Goal: Task Accomplishment & Management: Use online tool/utility

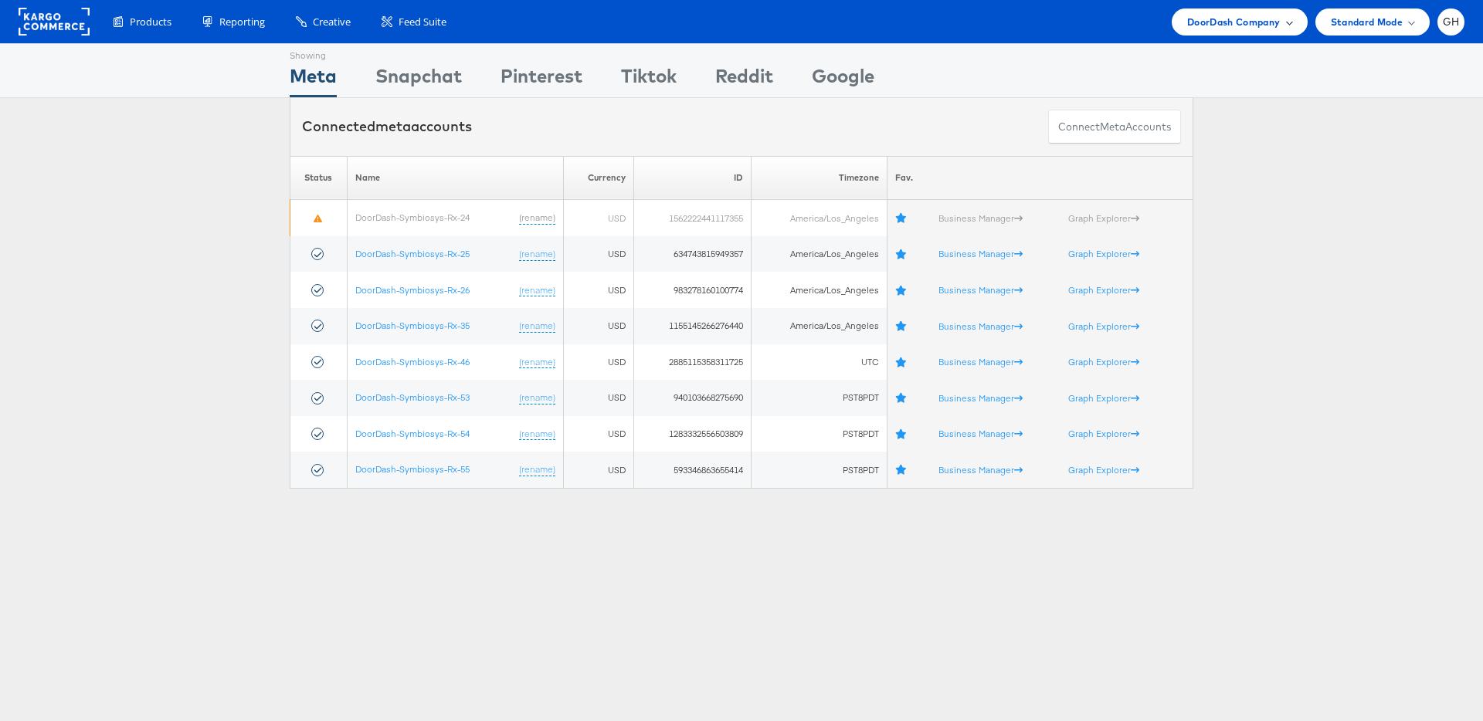
click at [1237, 25] on span "DoorDash Company" at bounding box center [1233, 22] width 93 height 16
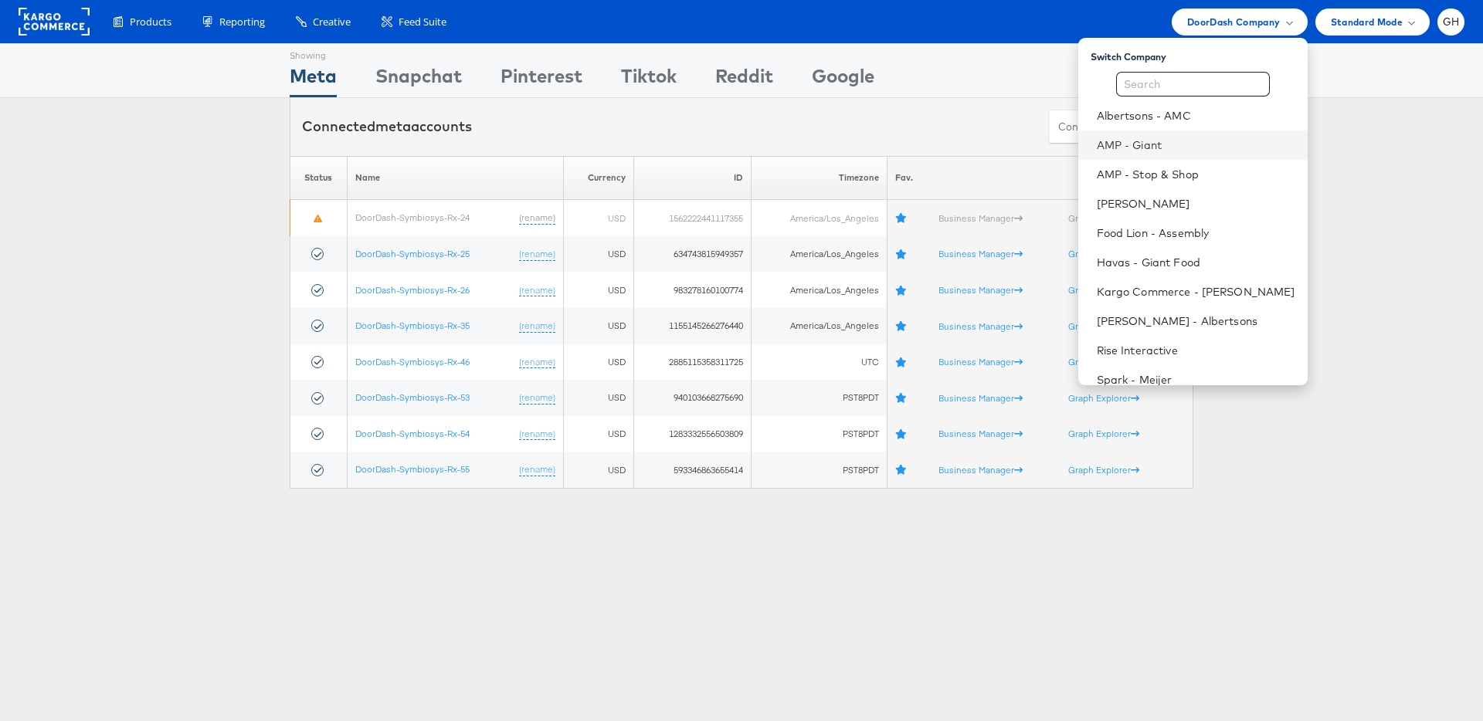
click at [1179, 134] on li "AMP - Giant" at bounding box center [1192, 145] width 229 height 29
click at [1178, 122] on link "Albertsons - AMC" at bounding box center [1196, 115] width 198 height 15
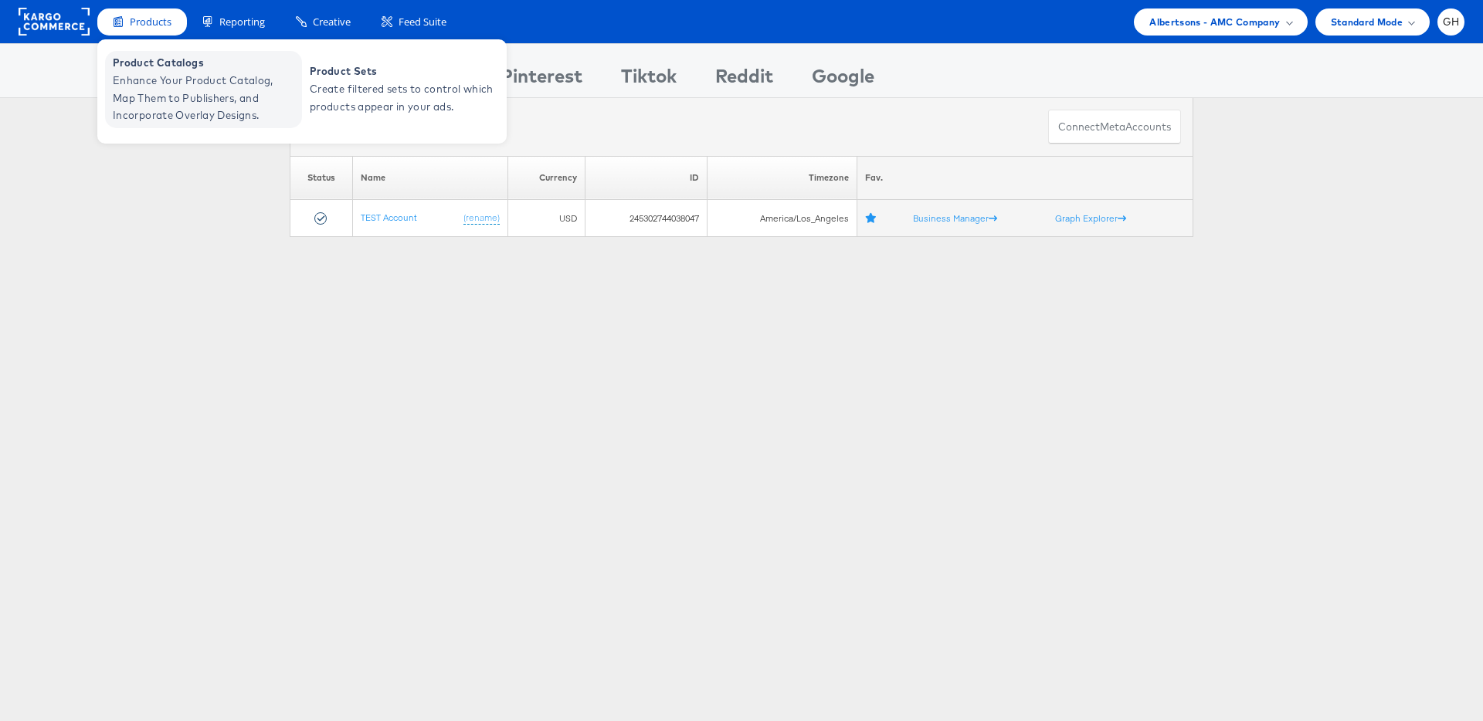
click at [194, 84] on span "Enhance Your Product Catalog, Map Them to Publishers, and Incorporate Overlay D…" at bounding box center [205, 98] width 185 height 53
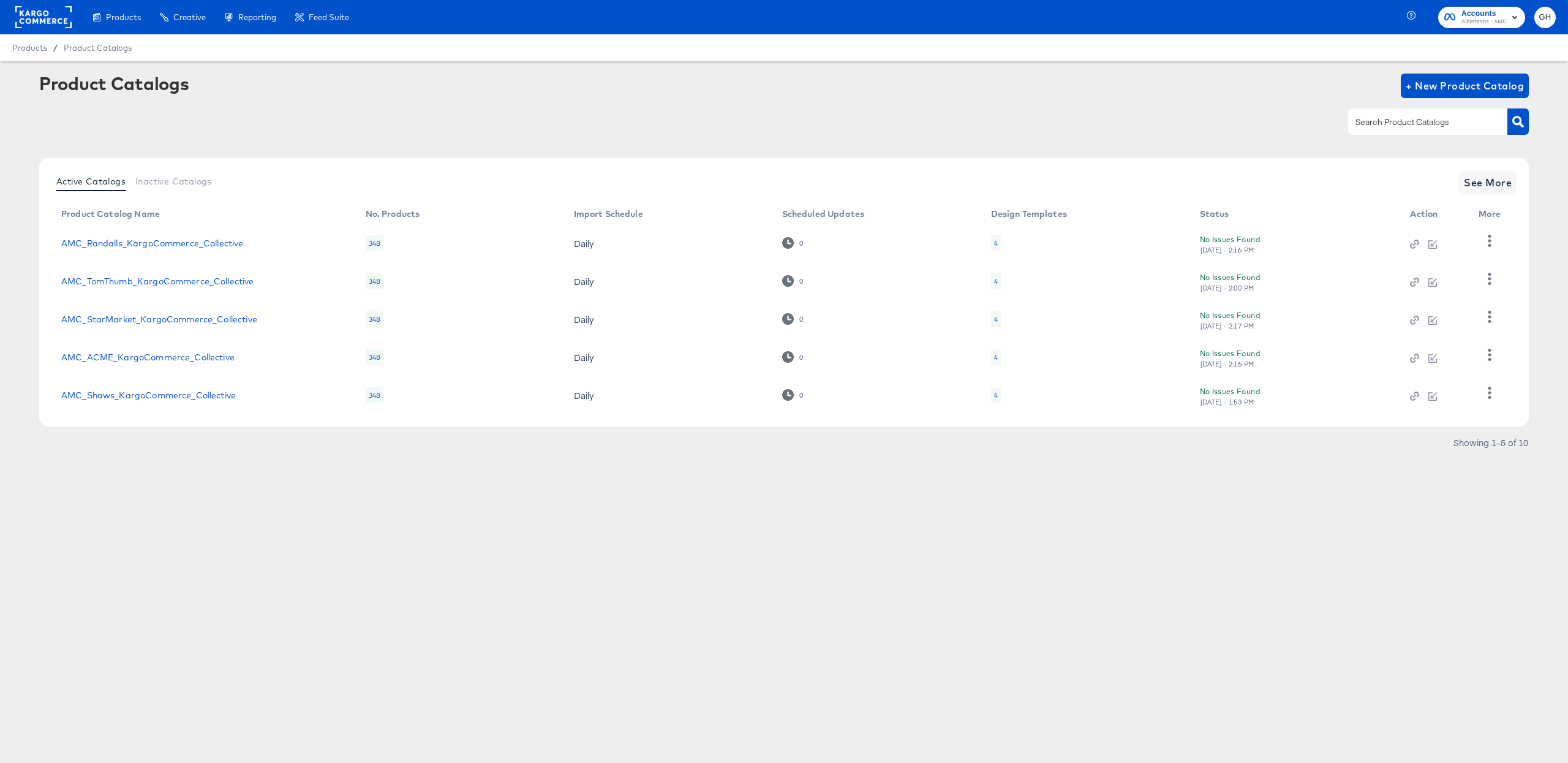
click at [995, 240] on div "4" at bounding box center [996, 243] width 4 height 10
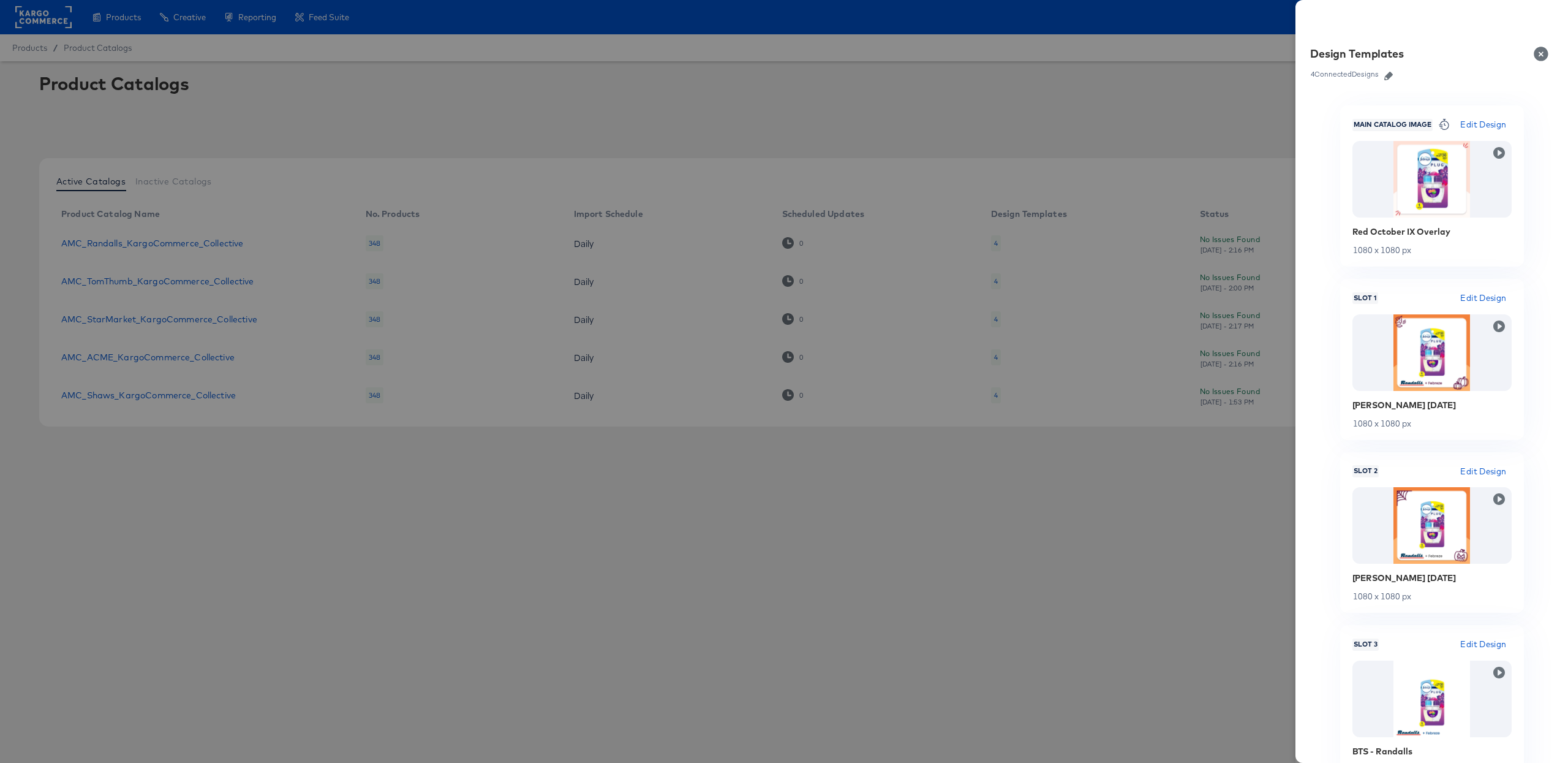
click at [1543, 56] on button "Close" at bounding box center [1543, 53] width 34 height 34
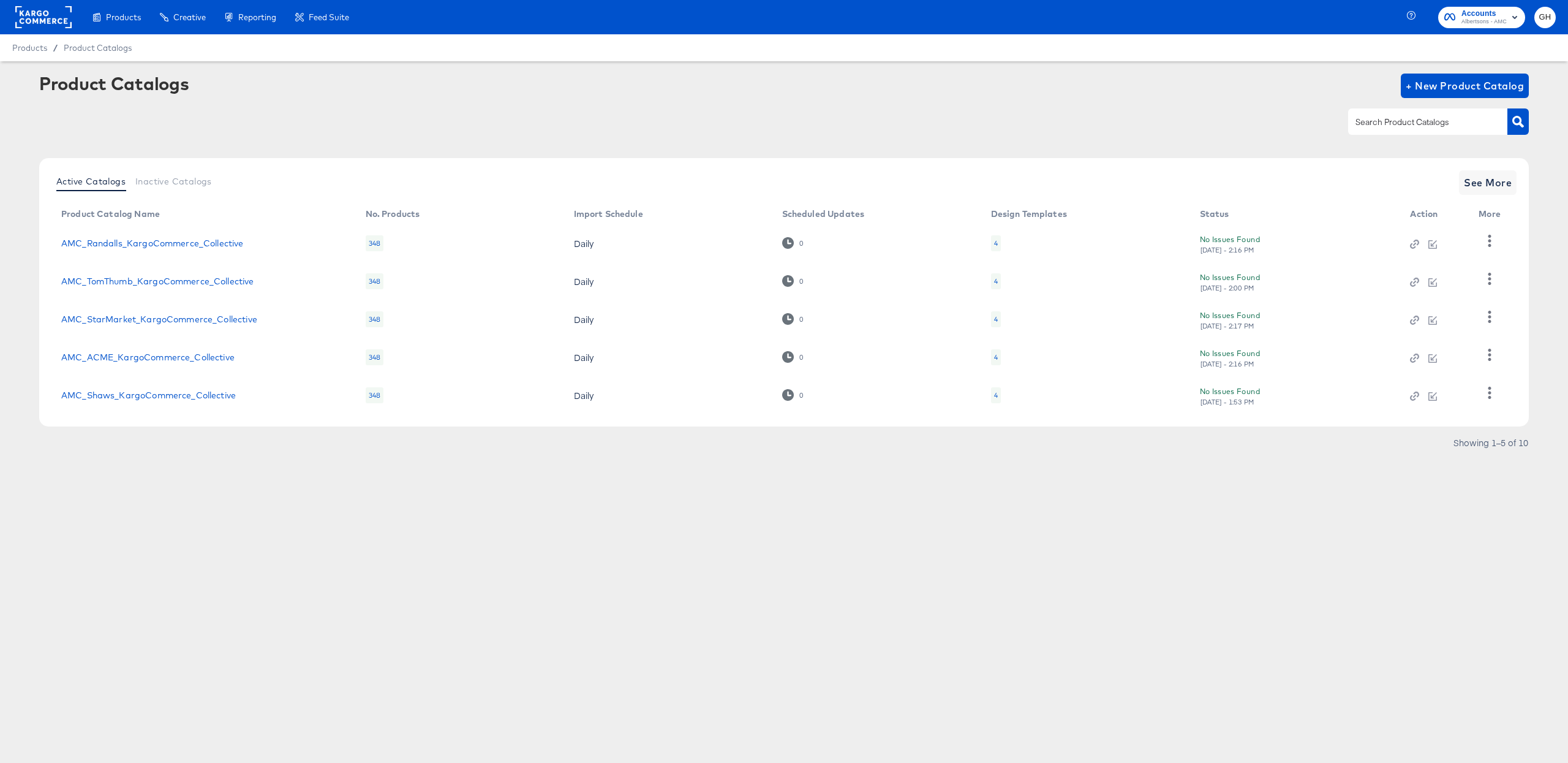
click at [549, 537] on div "Products Creative Reporting Feed Suite Accounts Albertsons - AMC GH Products / …" at bounding box center [784, 382] width 1568 height 763
click at [43, 12] on rect at bounding box center [43, 17] width 56 height 22
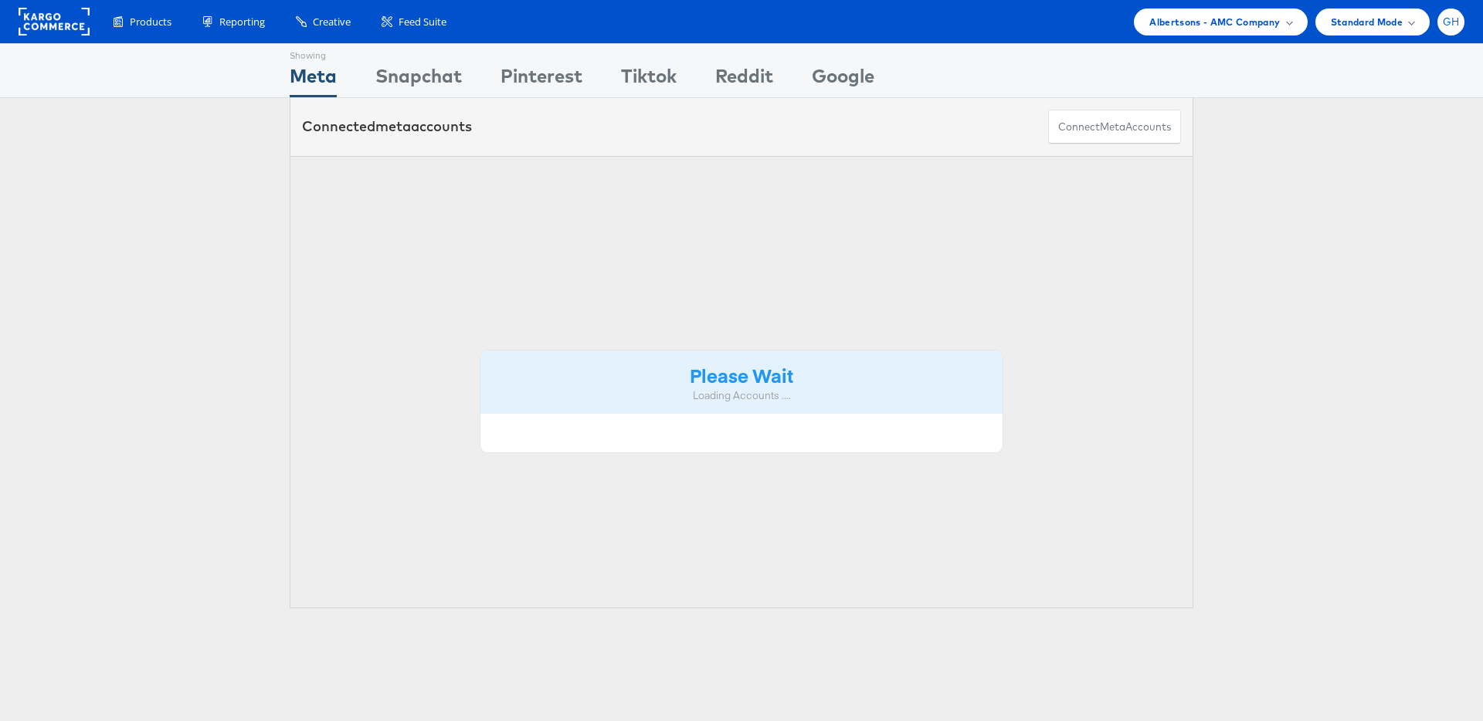
click at [1450, 25] on span "GH" at bounding box center [1451, 22] width 17 height 10
click at [1342, 158] on li "ADKIT" at bounding box center [1382, 148] width 163 height 32
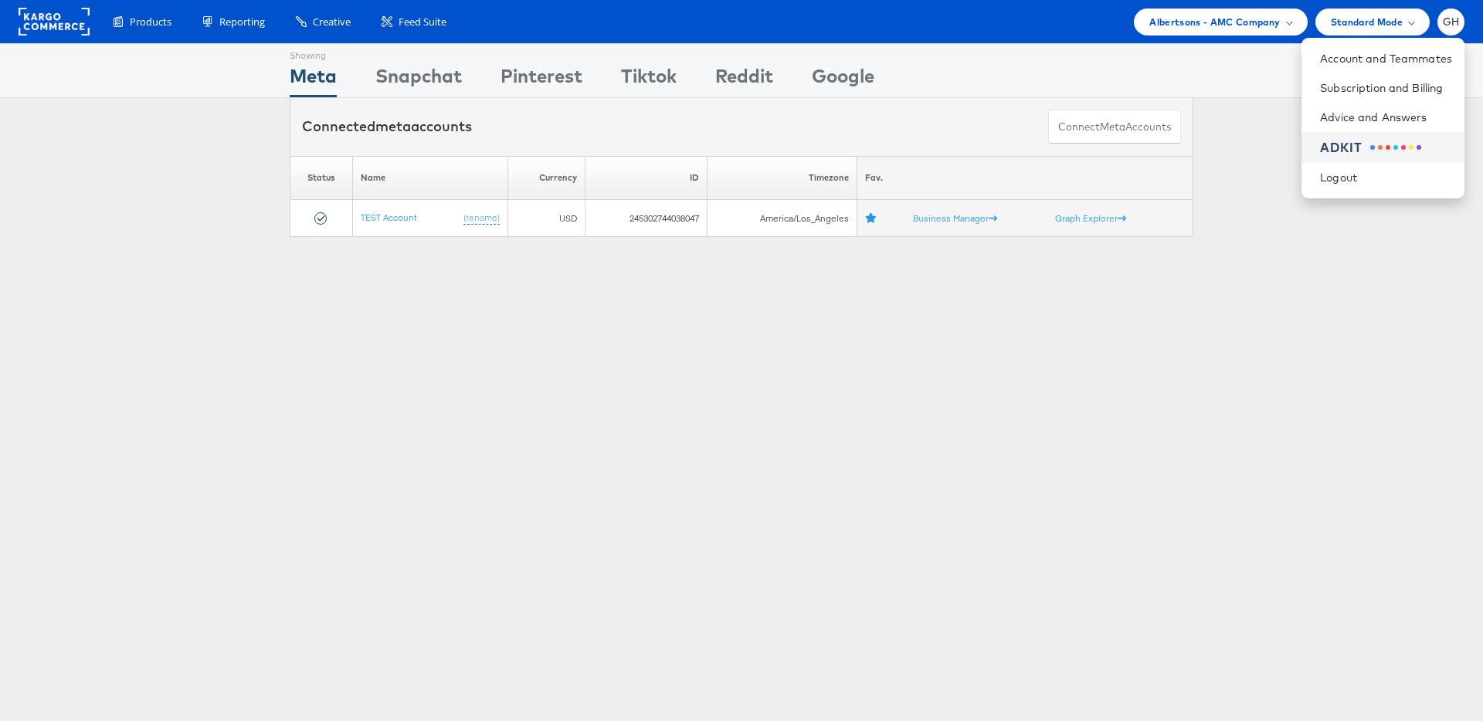
click at [1331, 141] on div "ADKIT" at bounding box center [1341, 148] width 42 height 18
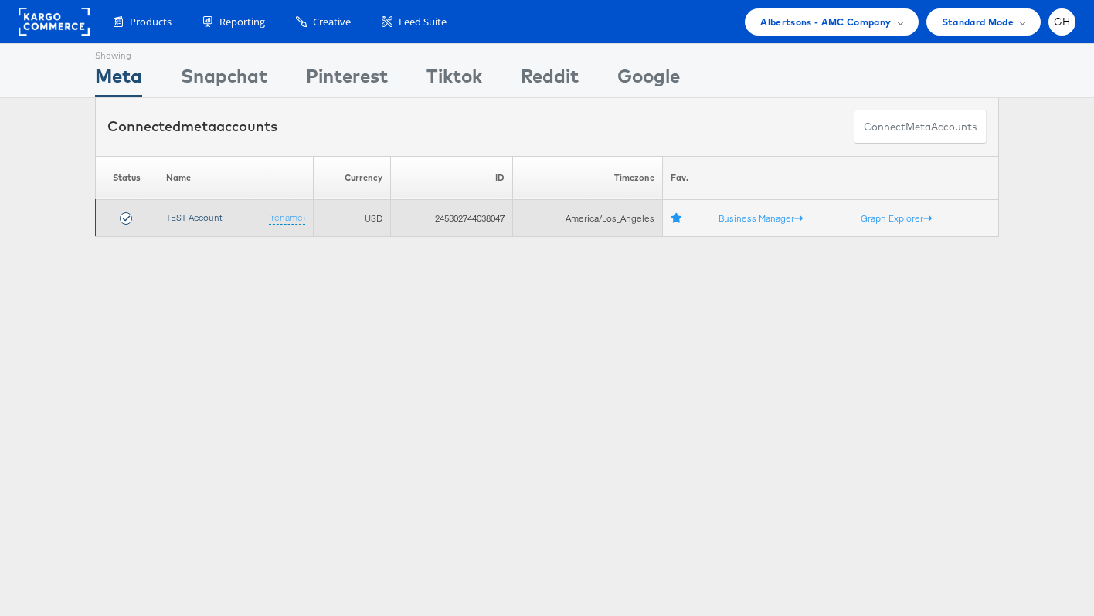
click at [212, 215] on link "TEST Account" at bounding box center [194, 218] width 56 height 12
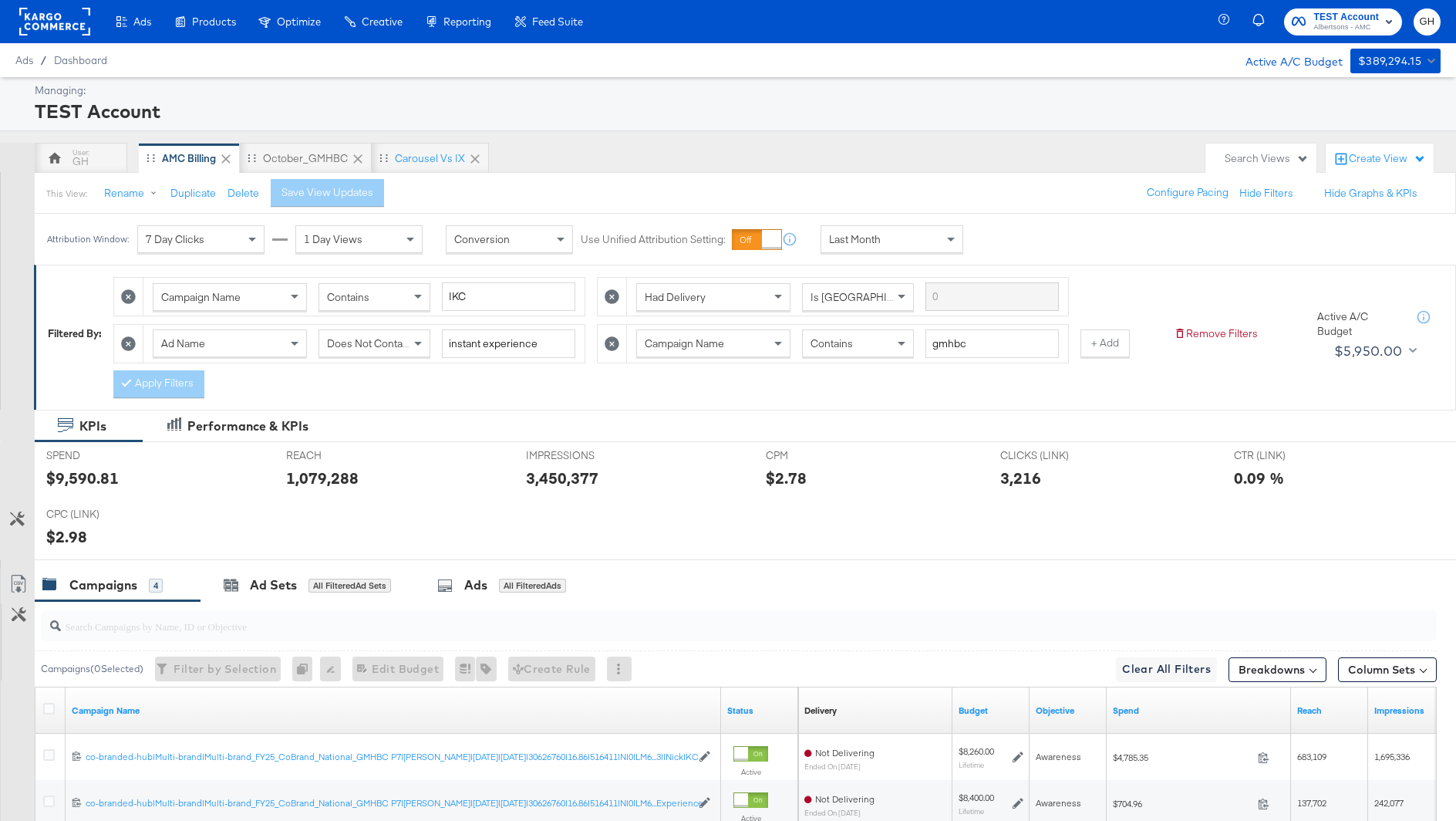
click at [127, 338] on icon at bounding box center [128, 344] width 15 height 15
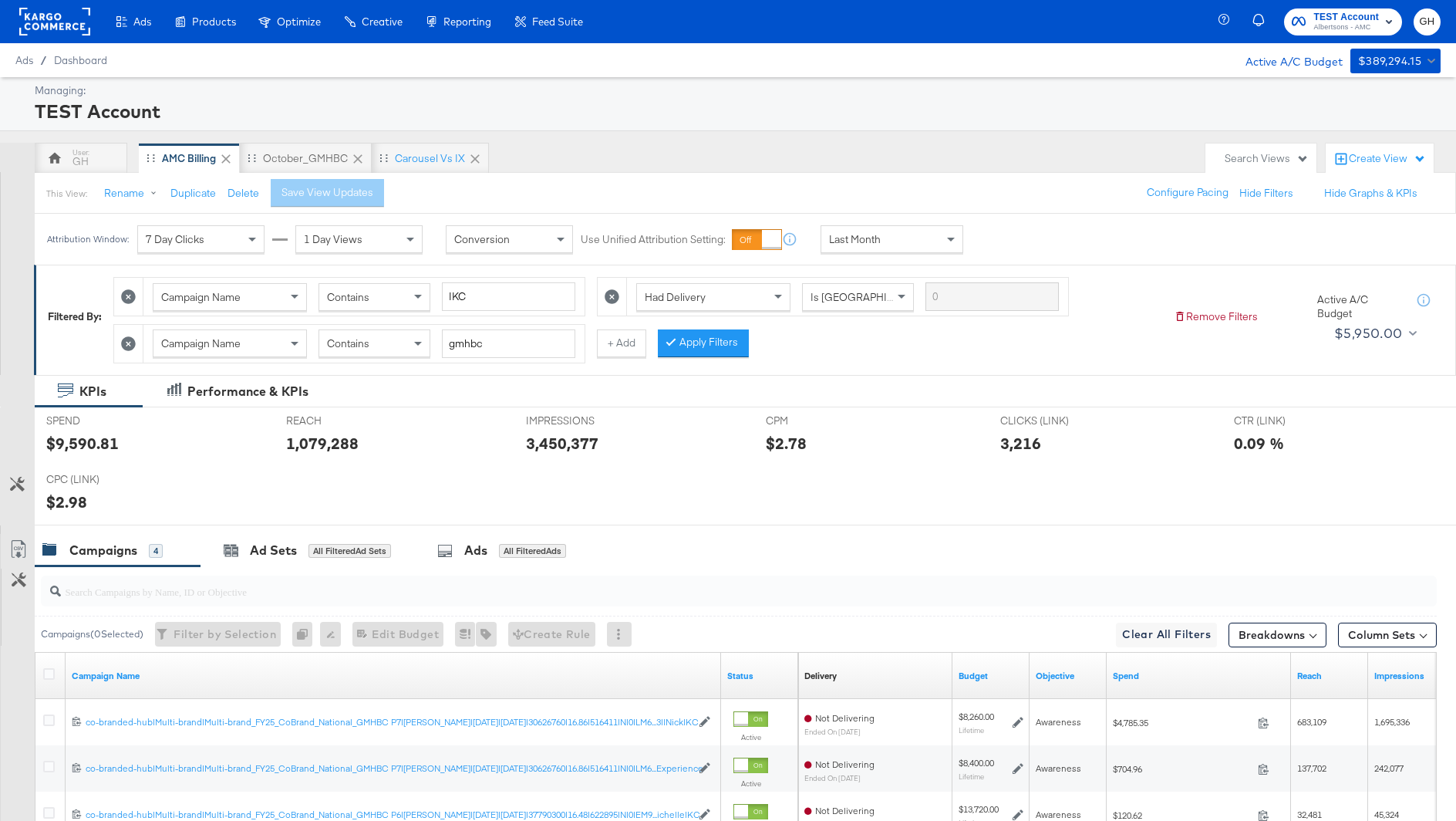
click at [605, 298] on icon at bounding box center [612, 297] width 15 height 15
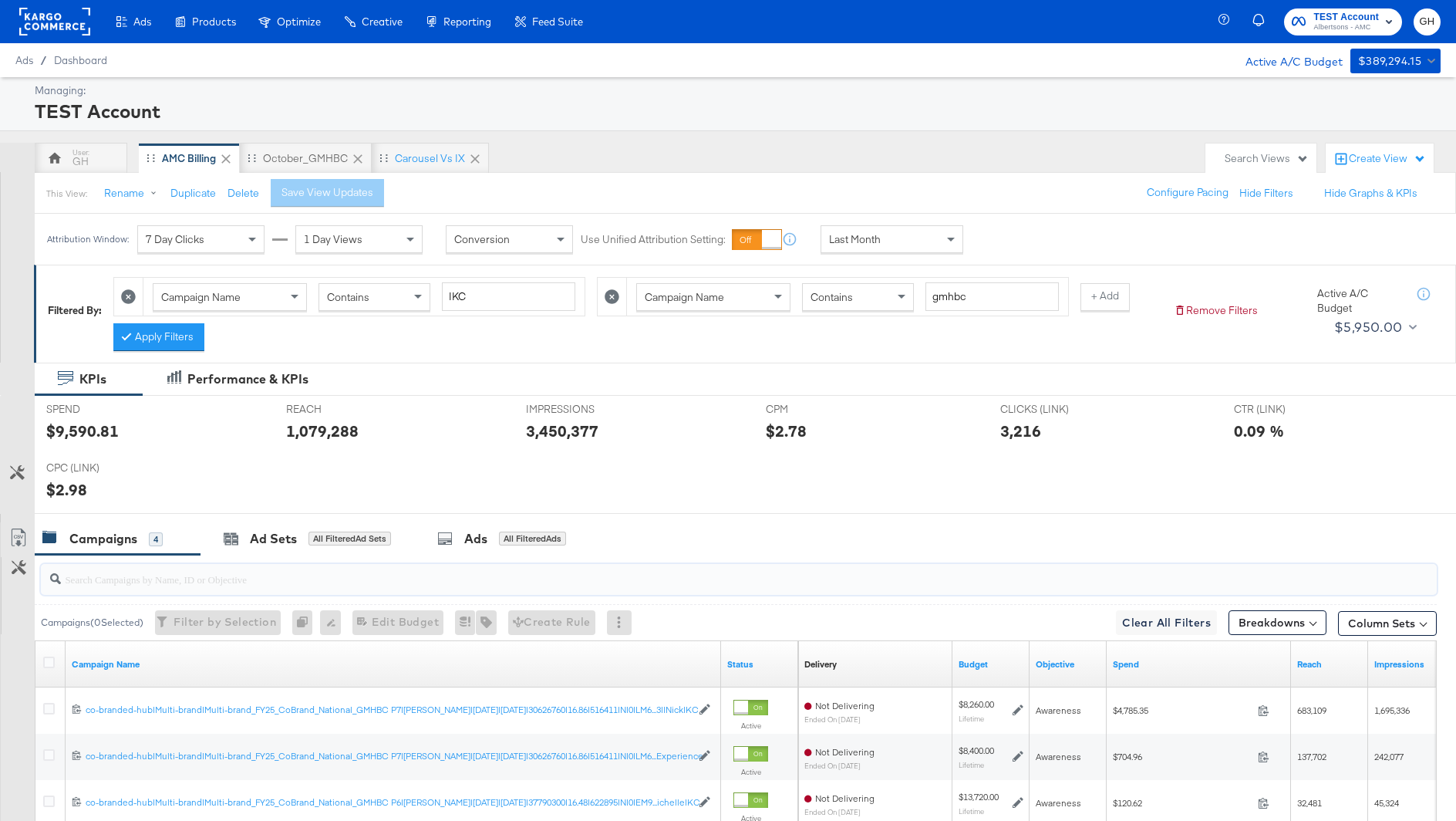
click at [377, 574] on input "search" at bounding box center [685, 572] width 1248 height 30
click at [177, 341] on button "Apply Filters" at bounding box center [159, 338] width 91 height 28
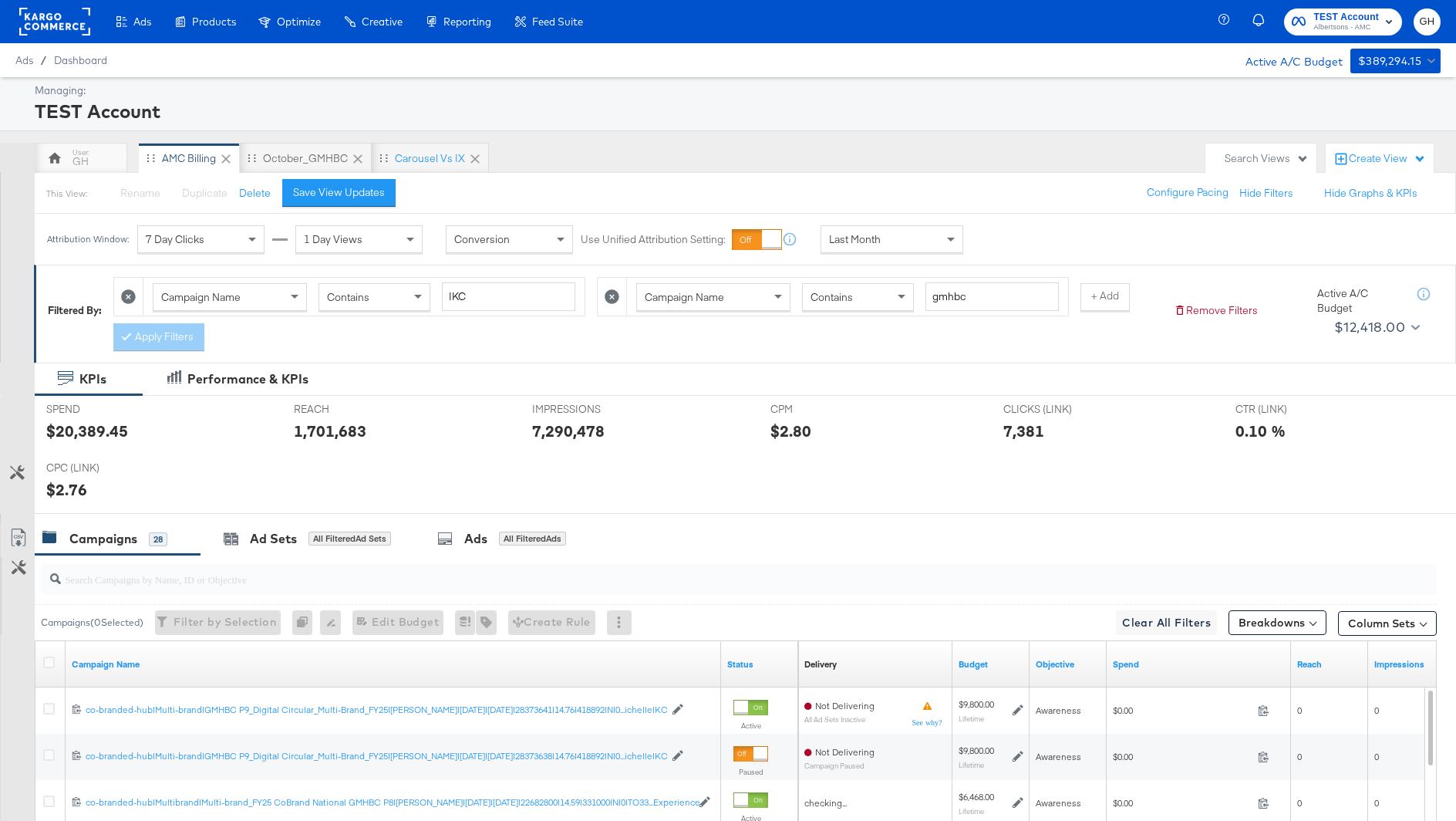
click at [188, 587] on div at bounding box center [739, 579] width 1396 height 31
paste input "91701"
type input "91701"
click at [708, 582] on input "search" at bounding box center [685, 572] width 1248 height 30
paste input "co-branded-hub|Multi-brand|GMHBC P9_Digital Circular_Multi-Brand_FY25|SAL|10/08…"
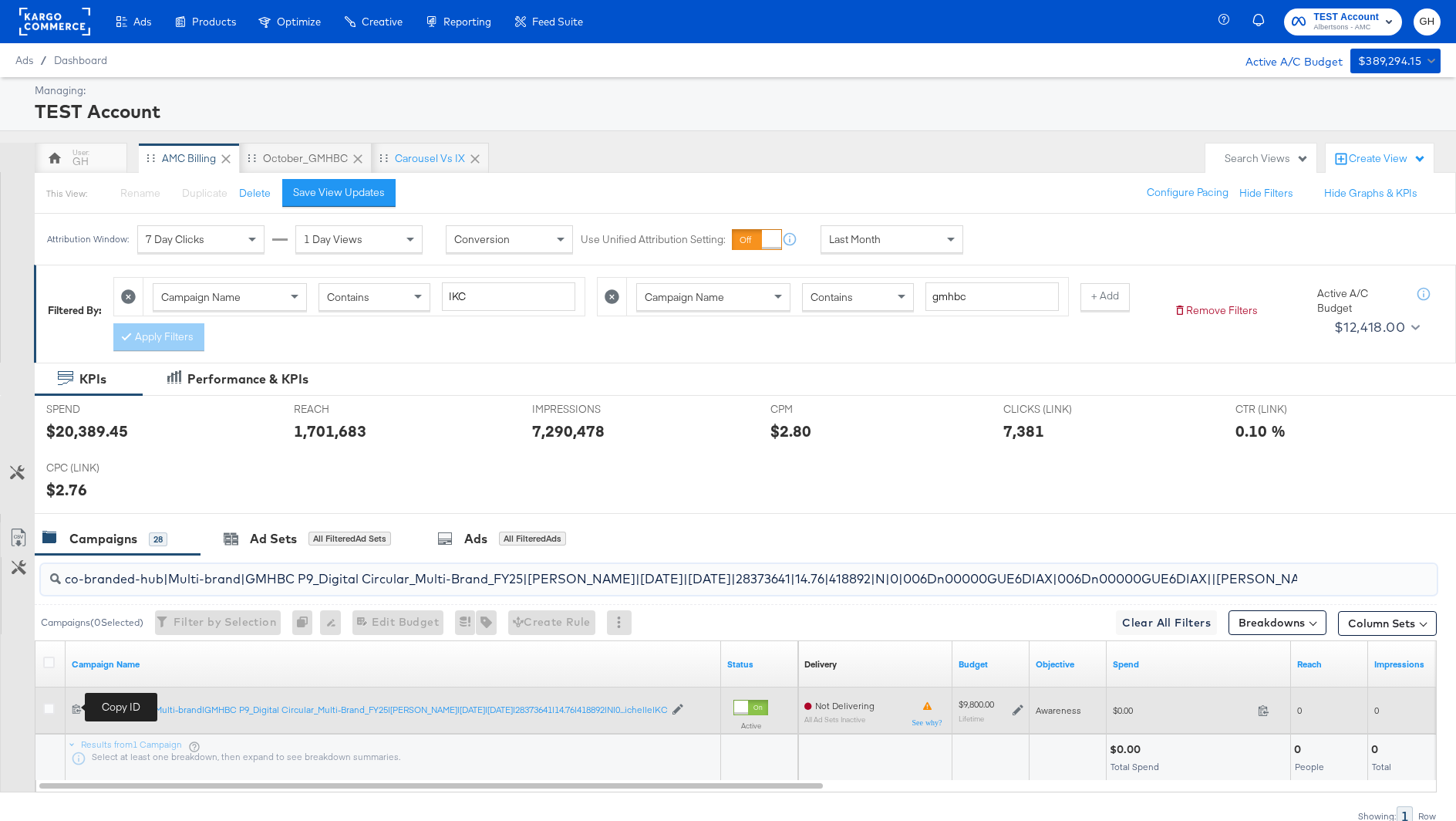
type input "co-branded-hub|Multi-brand|GMHBC P9_Digital Circular_Multi-Brand_FY25|SAL|10/08…"
click at [76, 703] on icon at bounding box center [77, 708] width 10 height 10
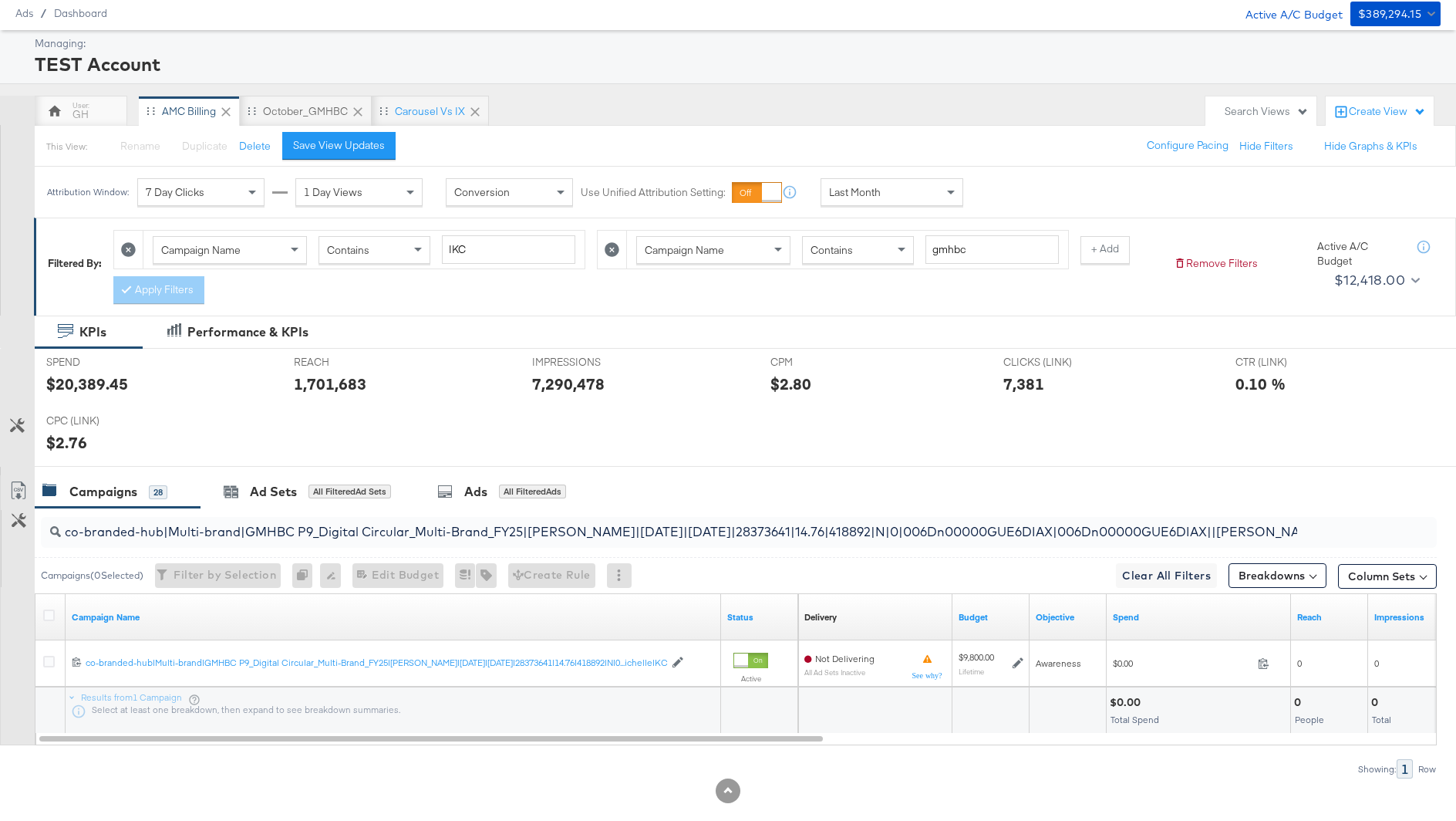
scroll to position [51, 0]
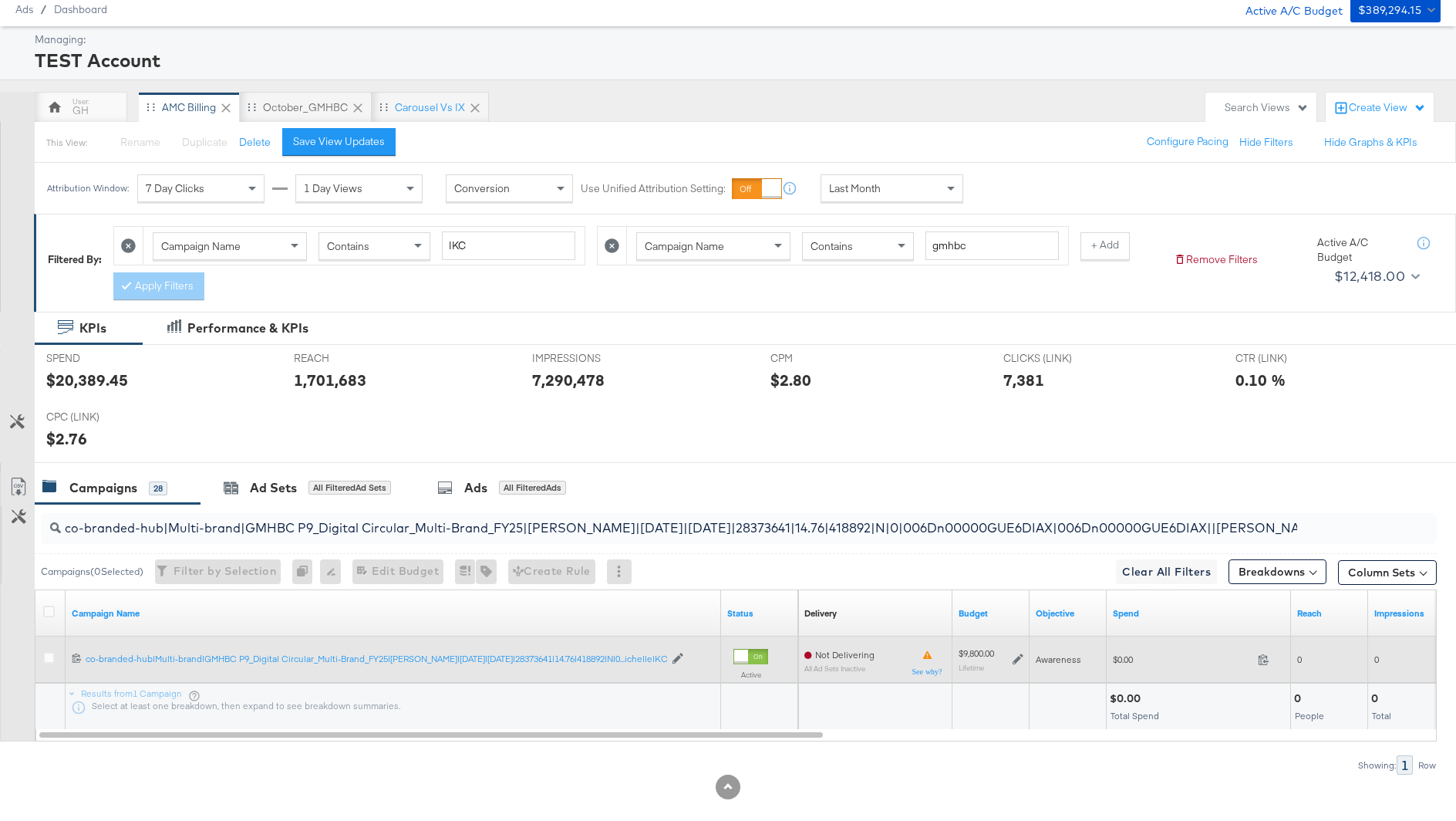
click at [742, 651] on div at bounding box center [741, 656] width 14 height 14
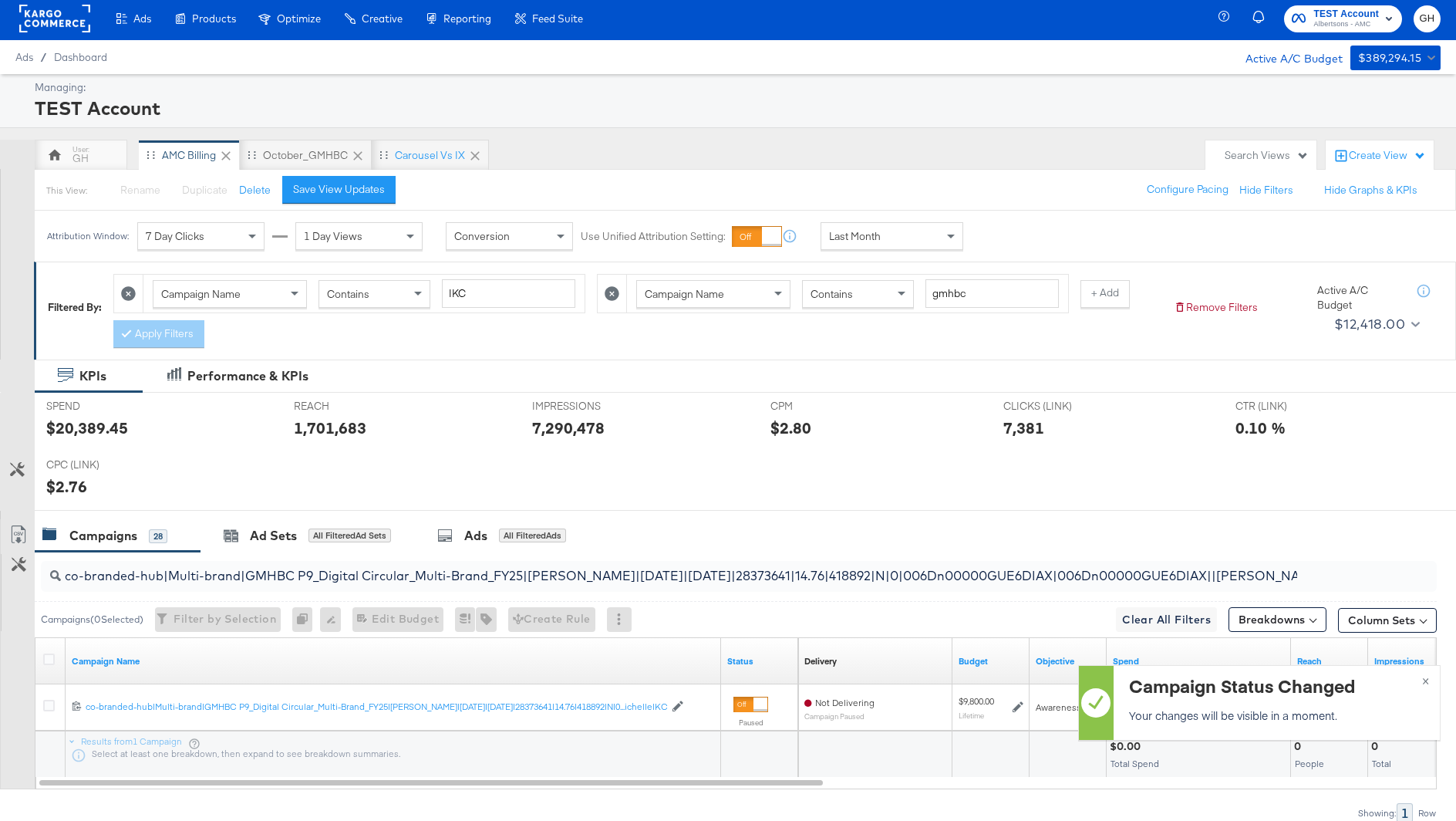
scroll to position [0, 0]
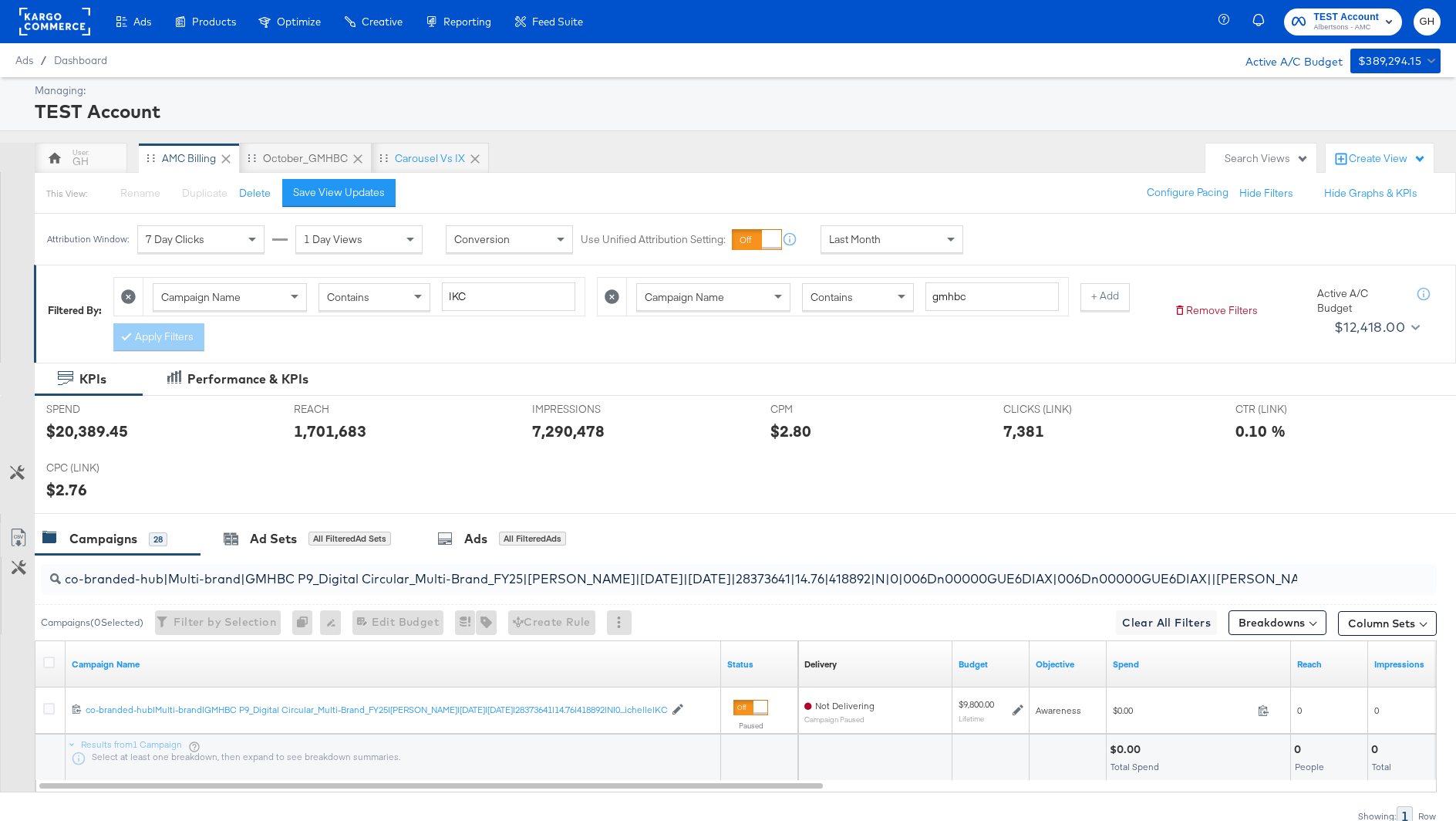
click at [316, 580] on input "co-branded-hub|Multi-brand|GMHBC P9_Digital Circular_Multi-Brand_FY25|SAL|10/08…" at bounding box center [685, 572] width 1248 height 30
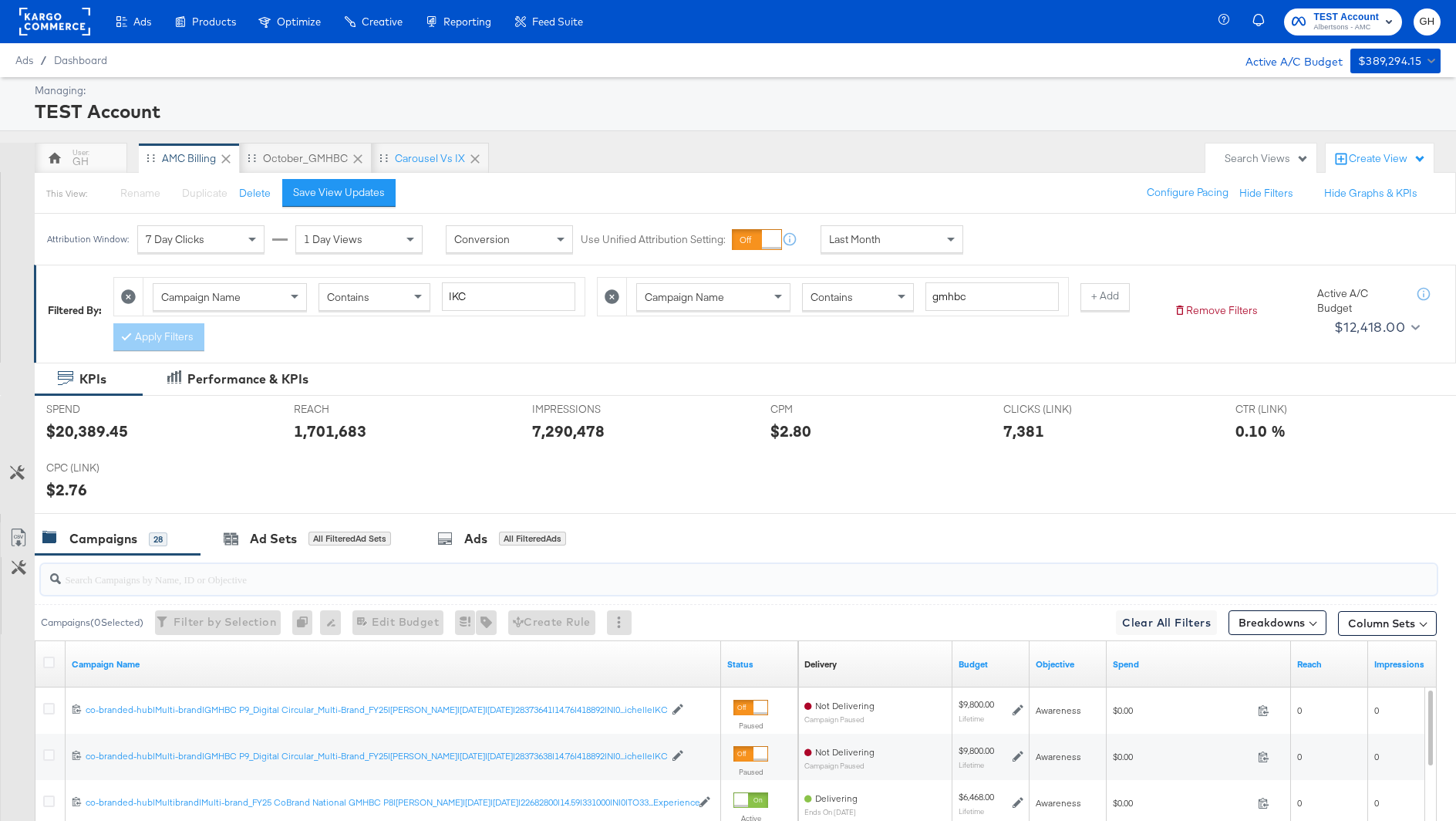
paste input "co-branded-hub|Facebook & Instagram|Social Media|FBIG - Video IX - Custom Shopp…"
type input "co-branded-hub|Facebook & Instagram|Social Media|FBIG - Video IX - Custom Shopp…"
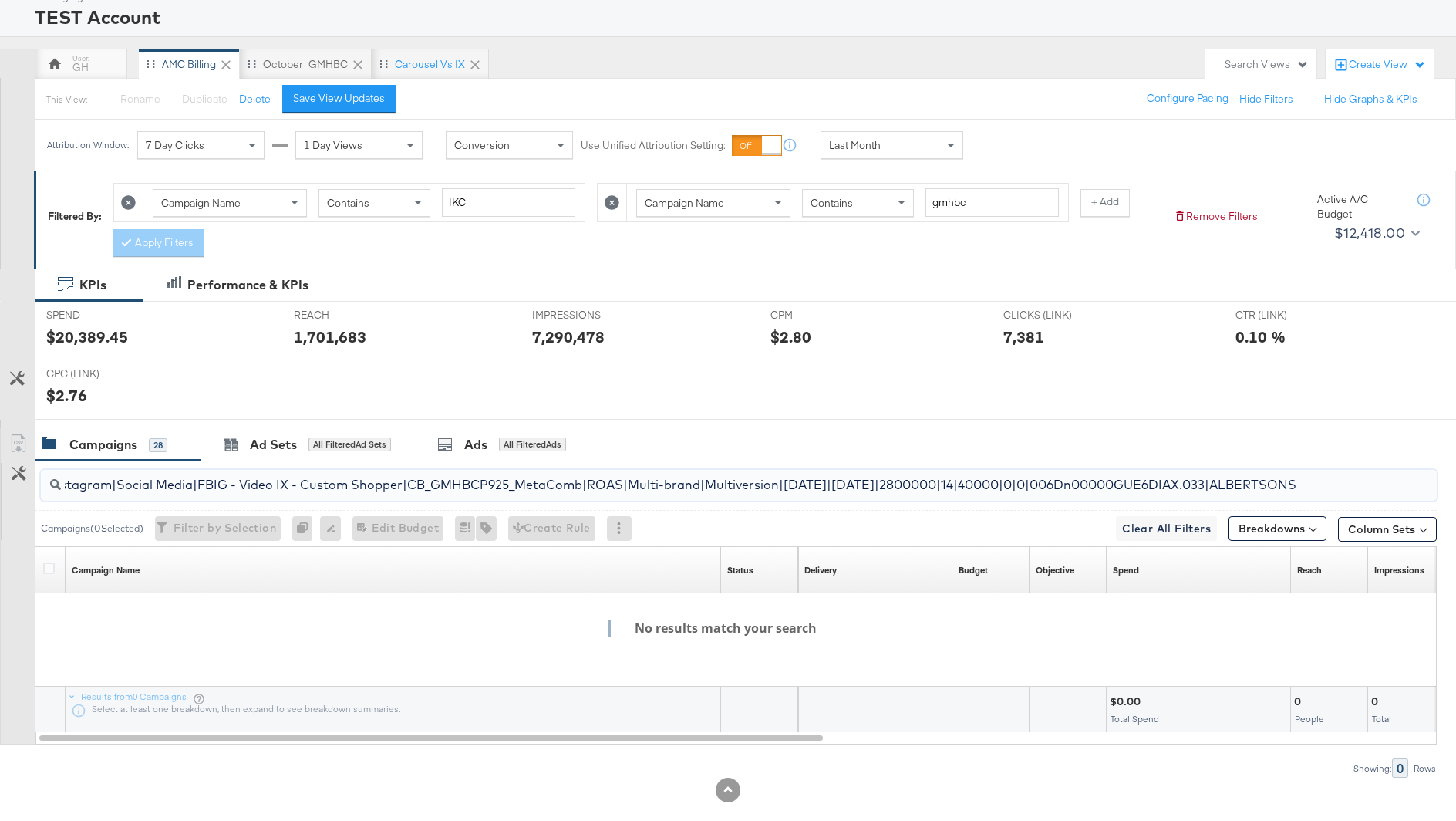
scroll to position [106, 0]
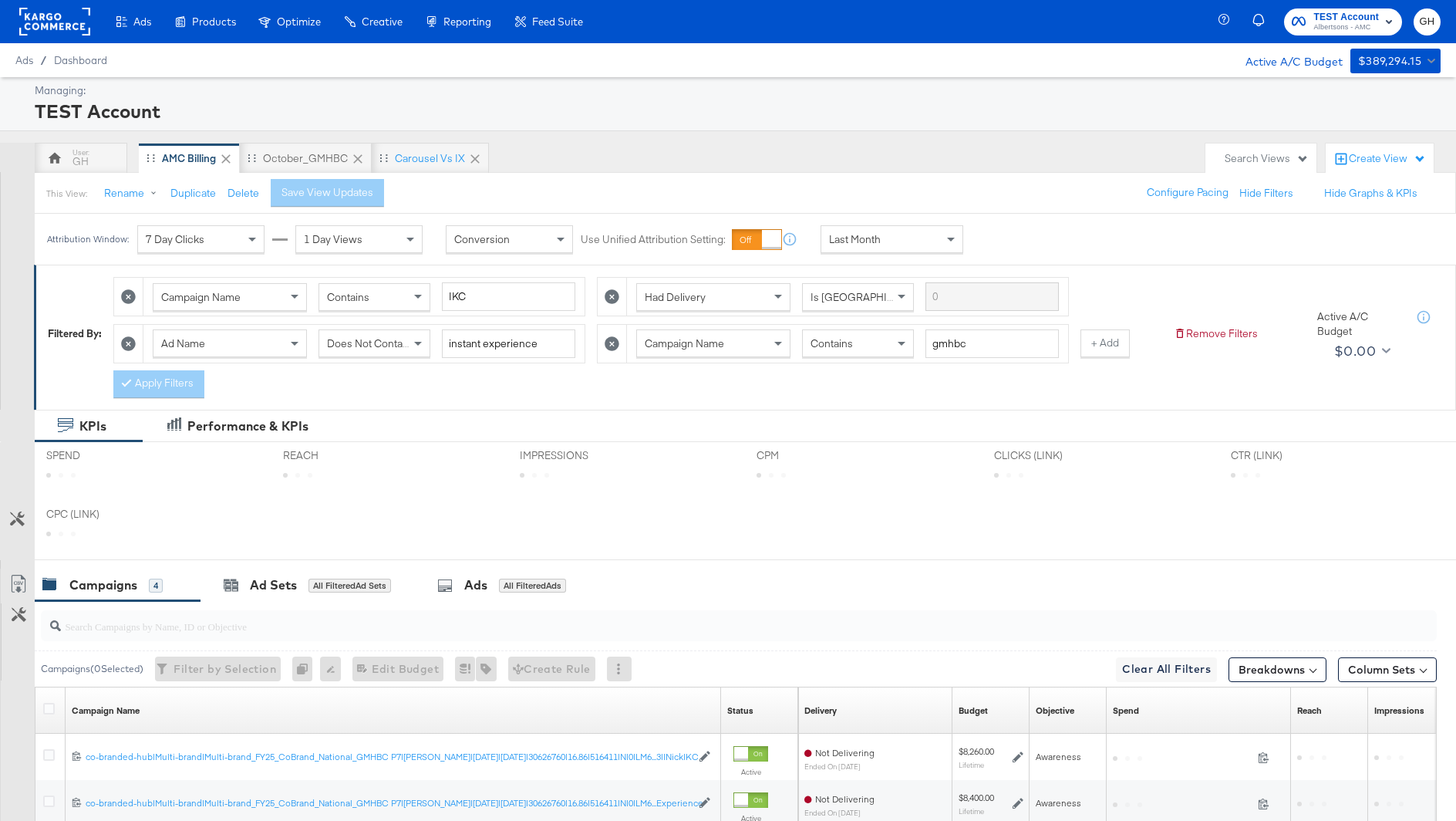
scroll to position [4, 0]
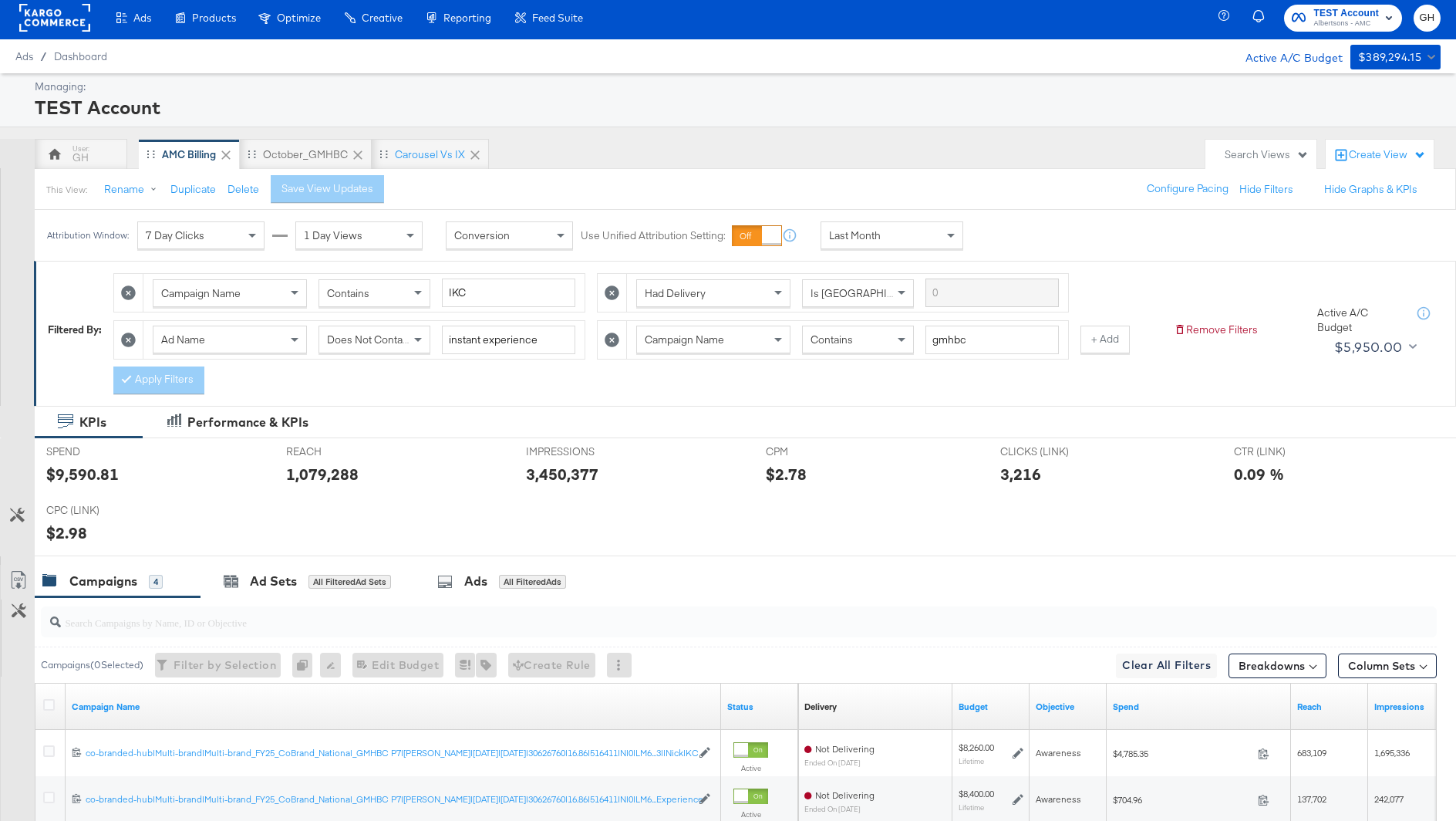
click at [132, 335] on icon at bounding box center [128, 340] width 15 height 15
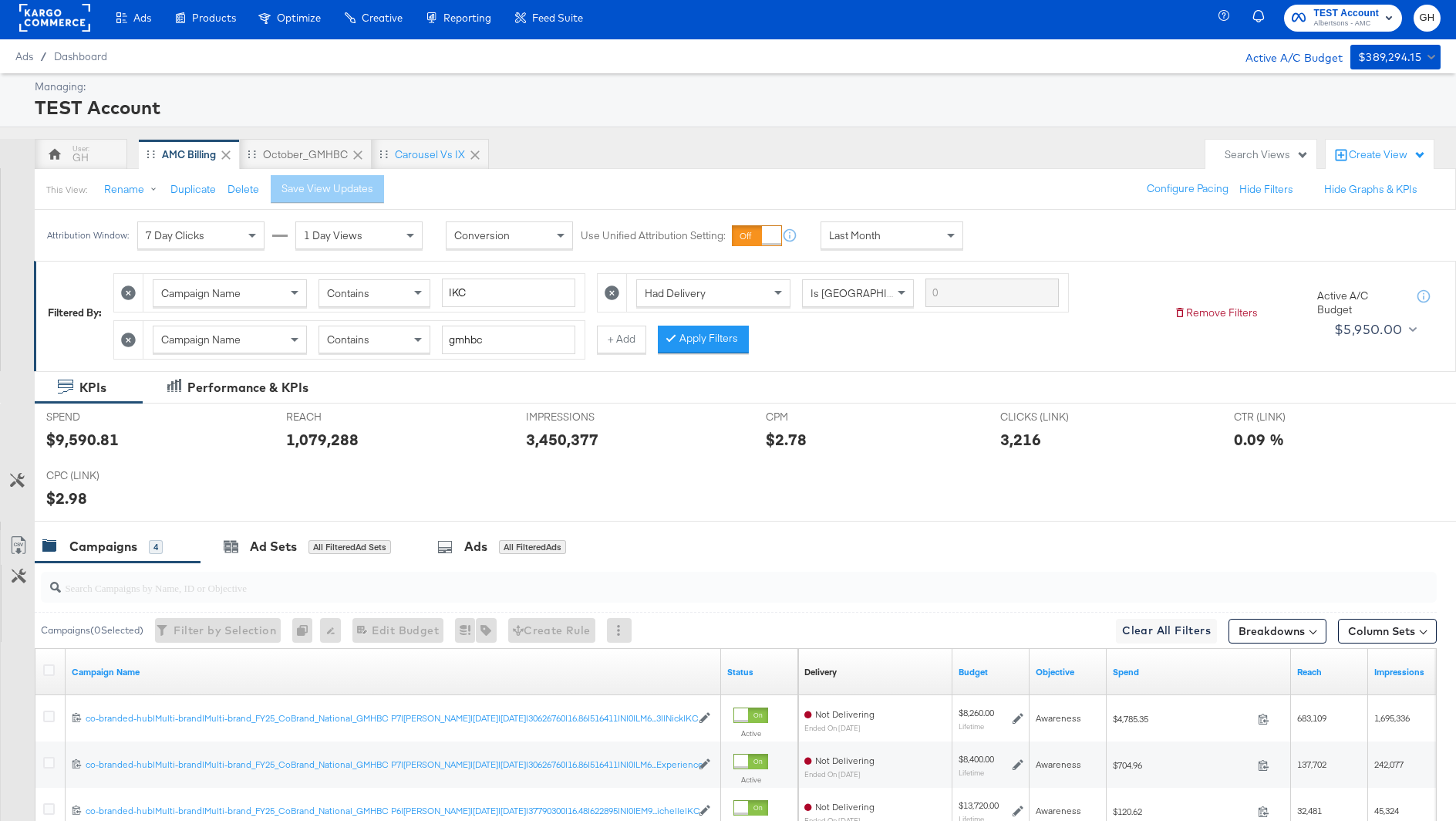
click at [610, 293] on icon at bounding box center [612, 293] width 15 height 15
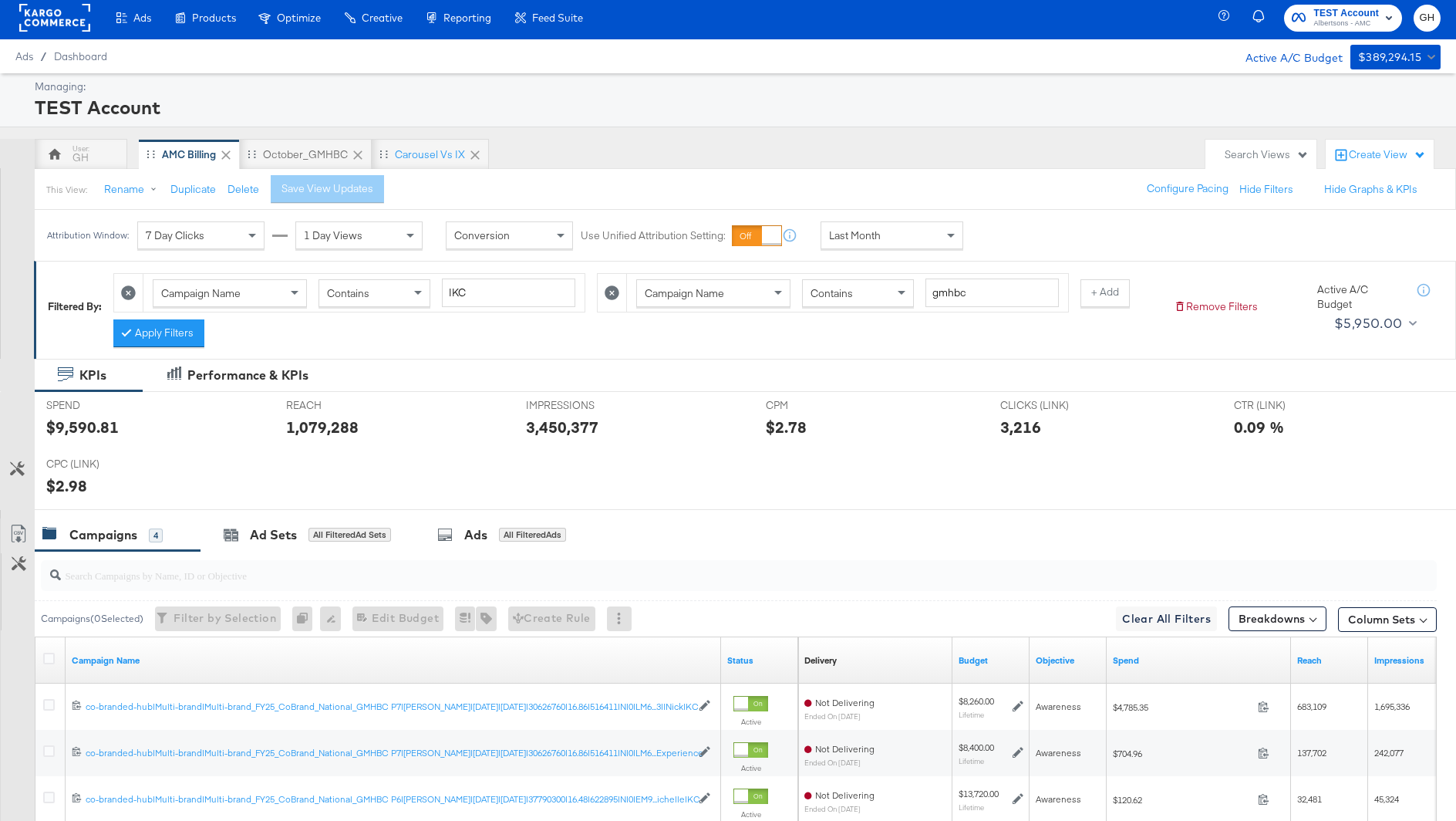
click at [103, 327] on div "Filtered By: Campaign Name Contains |KC Campaign Name Contains gmhbc + Add Appl…" at bounding box center [604, 307] width 1113 height 82
click at [150, 327] on button "Apply Filters" at bounding box center [159, 334] width 91 height 28
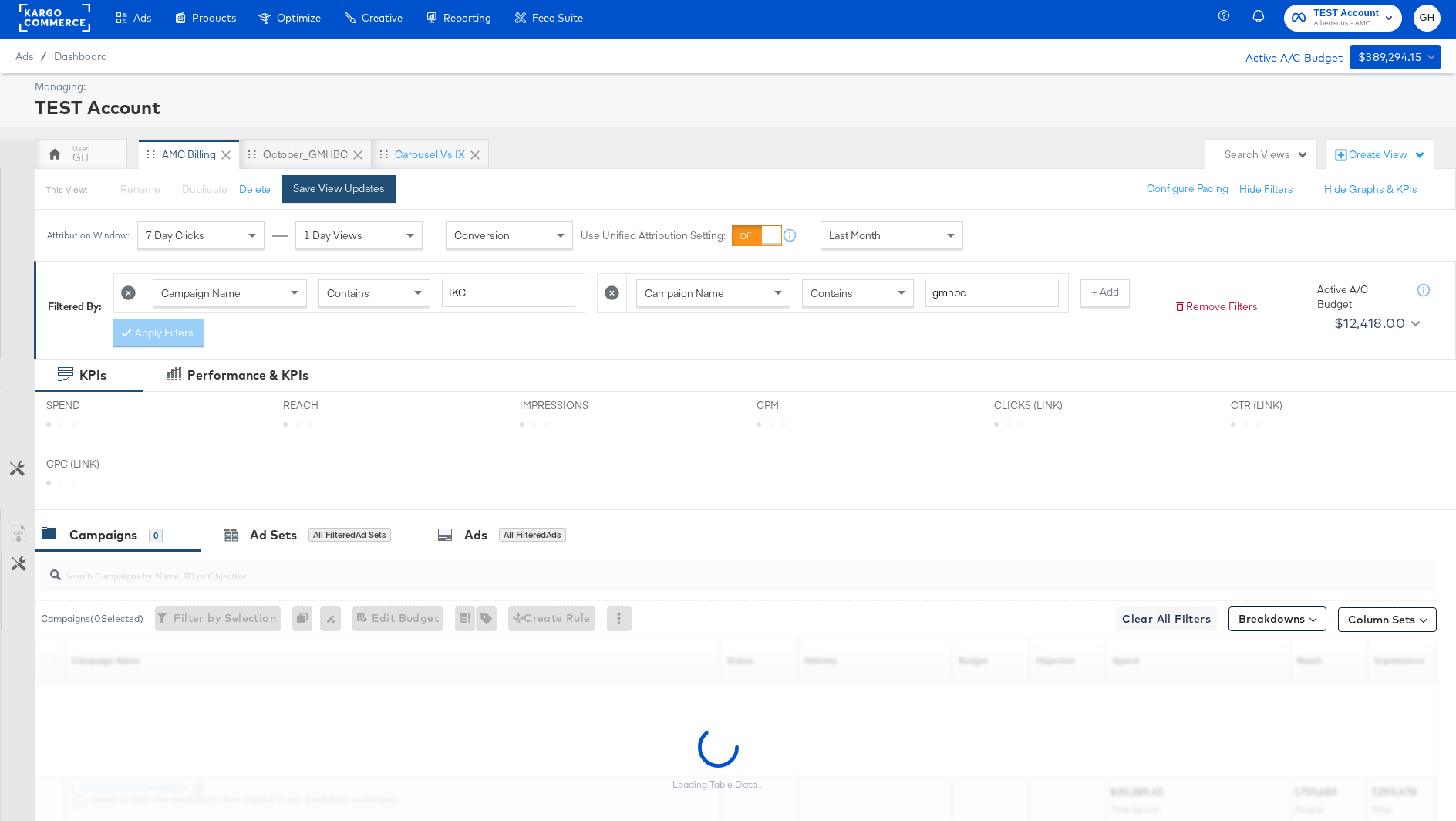
click at [313, 188] on div "Save View Updates" at bounding box center [339, 189] width 92 height 15
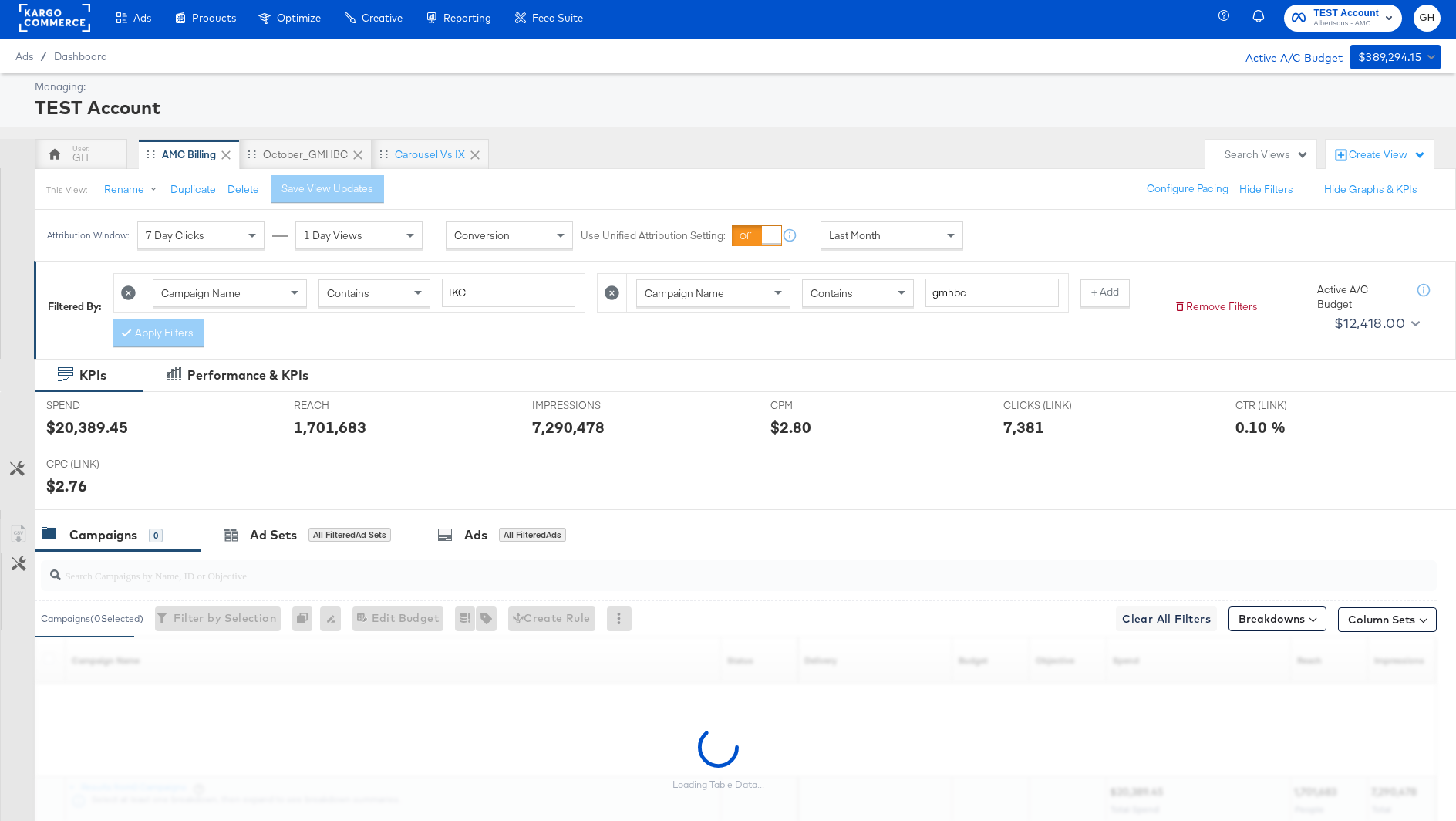
scroll to position [115, 0]
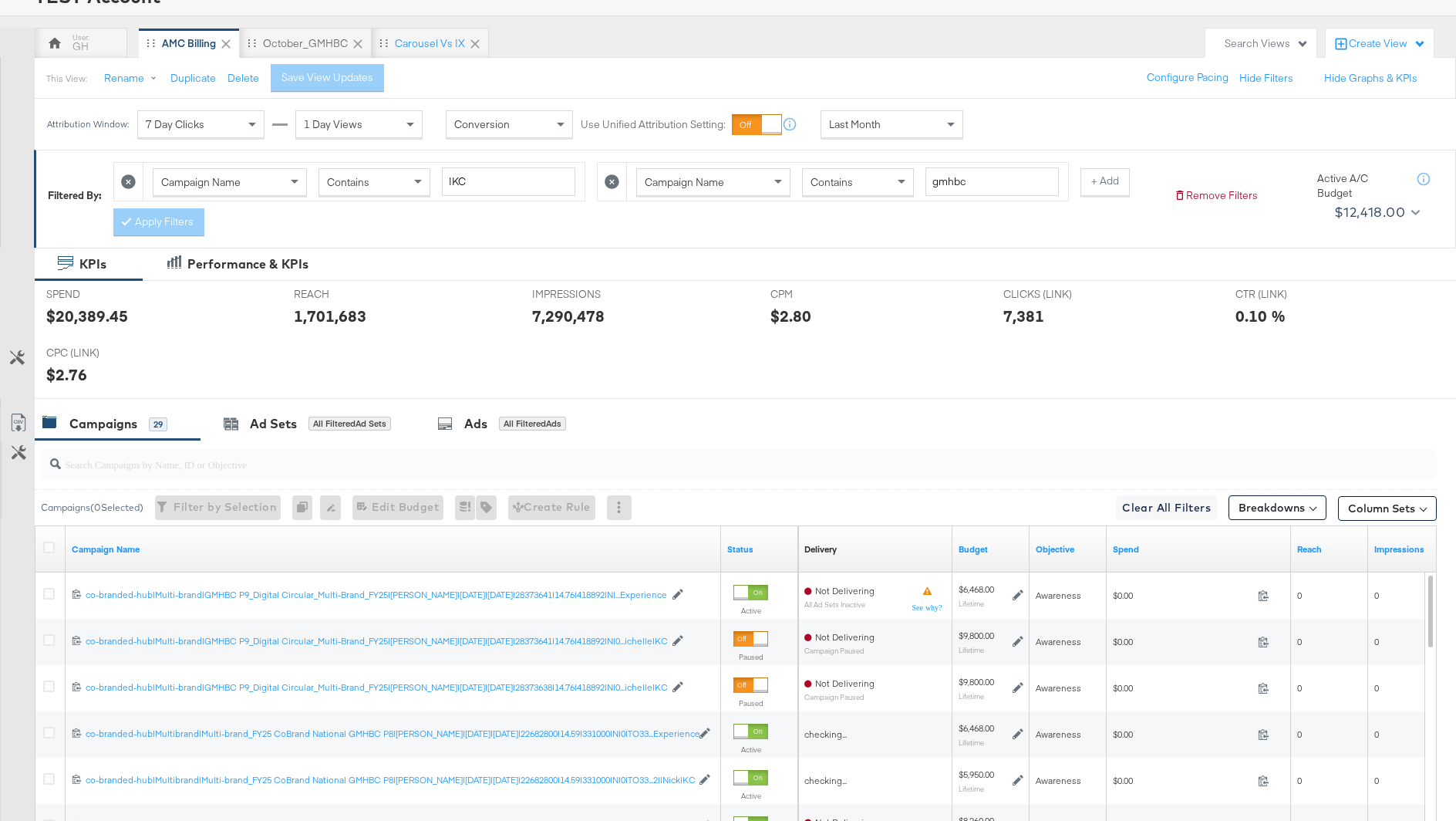
click at [351, 472] on div at bounding box center [739, 464] width 1396 height 31
paste input "co-branded-hub|Facebook & Instagram|Social Media|FBIG - Video IX - Custom Shopp…"
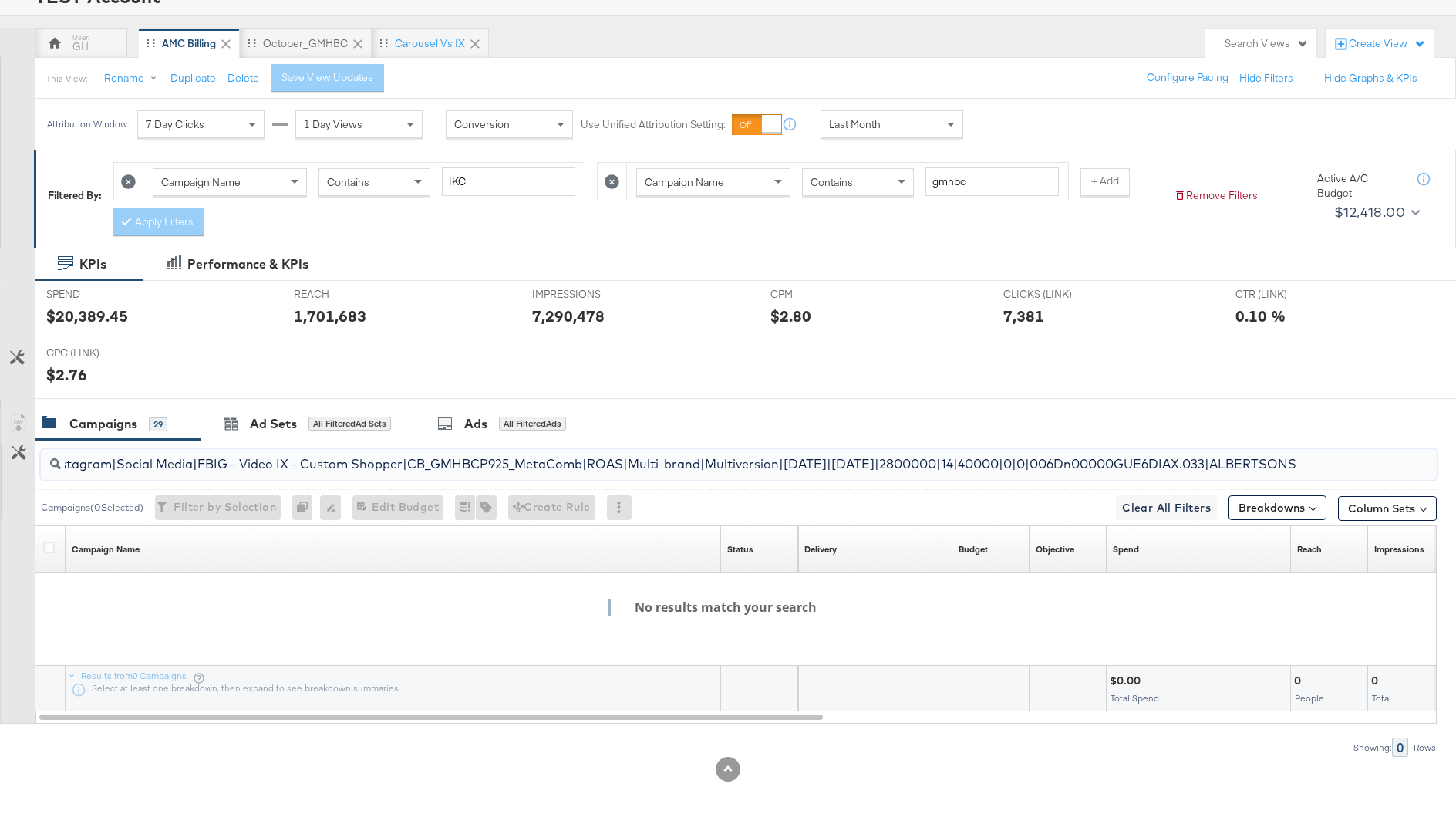
scroll to position [0, 0]
click at [367, 463] on input "co-branded-hub|Facebook & Instagram|Social Media|FBIG - Video IX - Custom Shopp…" at bounding box center [685, 457] width 1248 height 30
paste input "Multi-brand|GMHBC P9_Digital Circular_Multi-Brand_FY25|SAL|10/08/2025|11/04/202…"
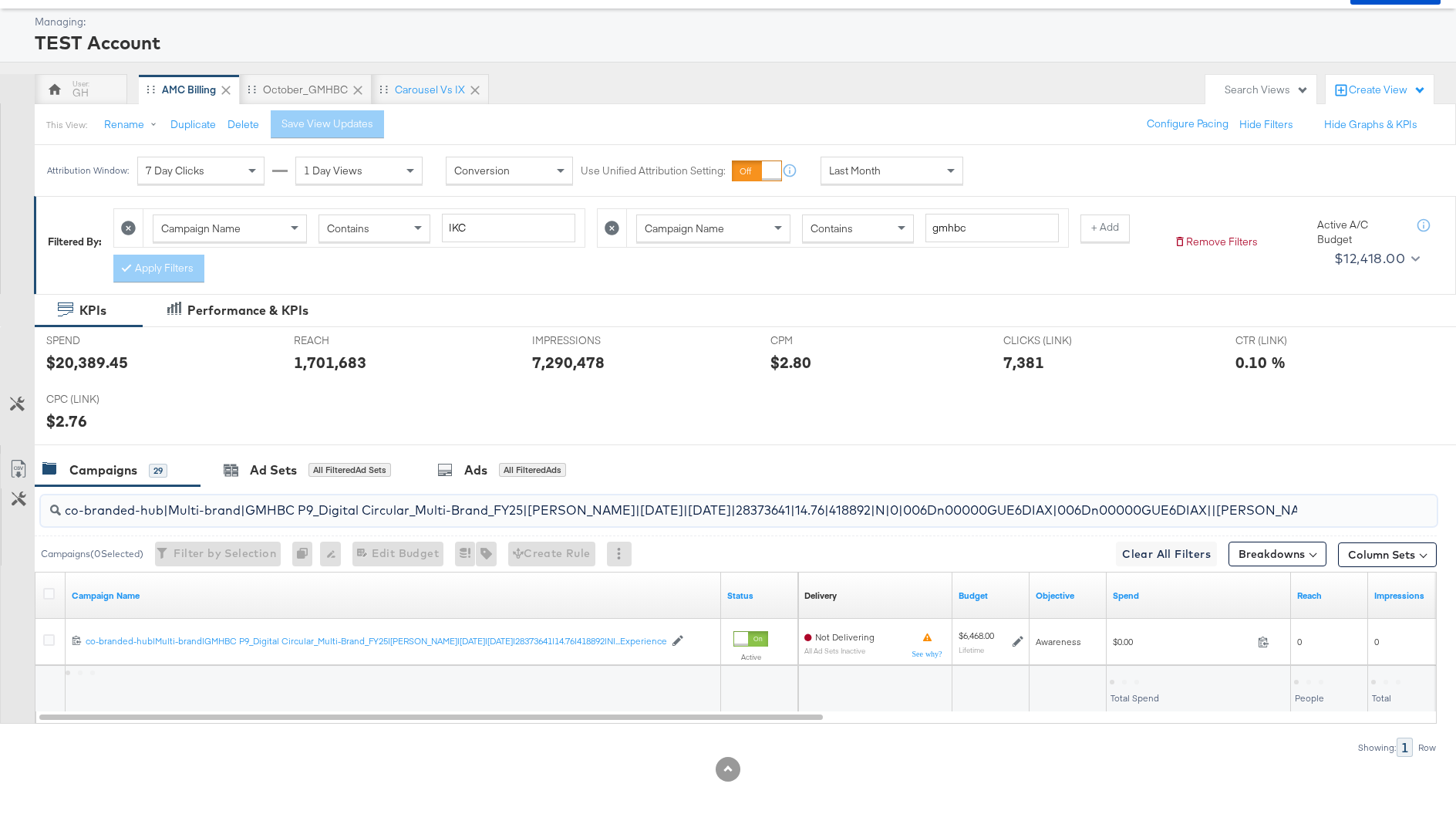
scroll to position [0, 71]
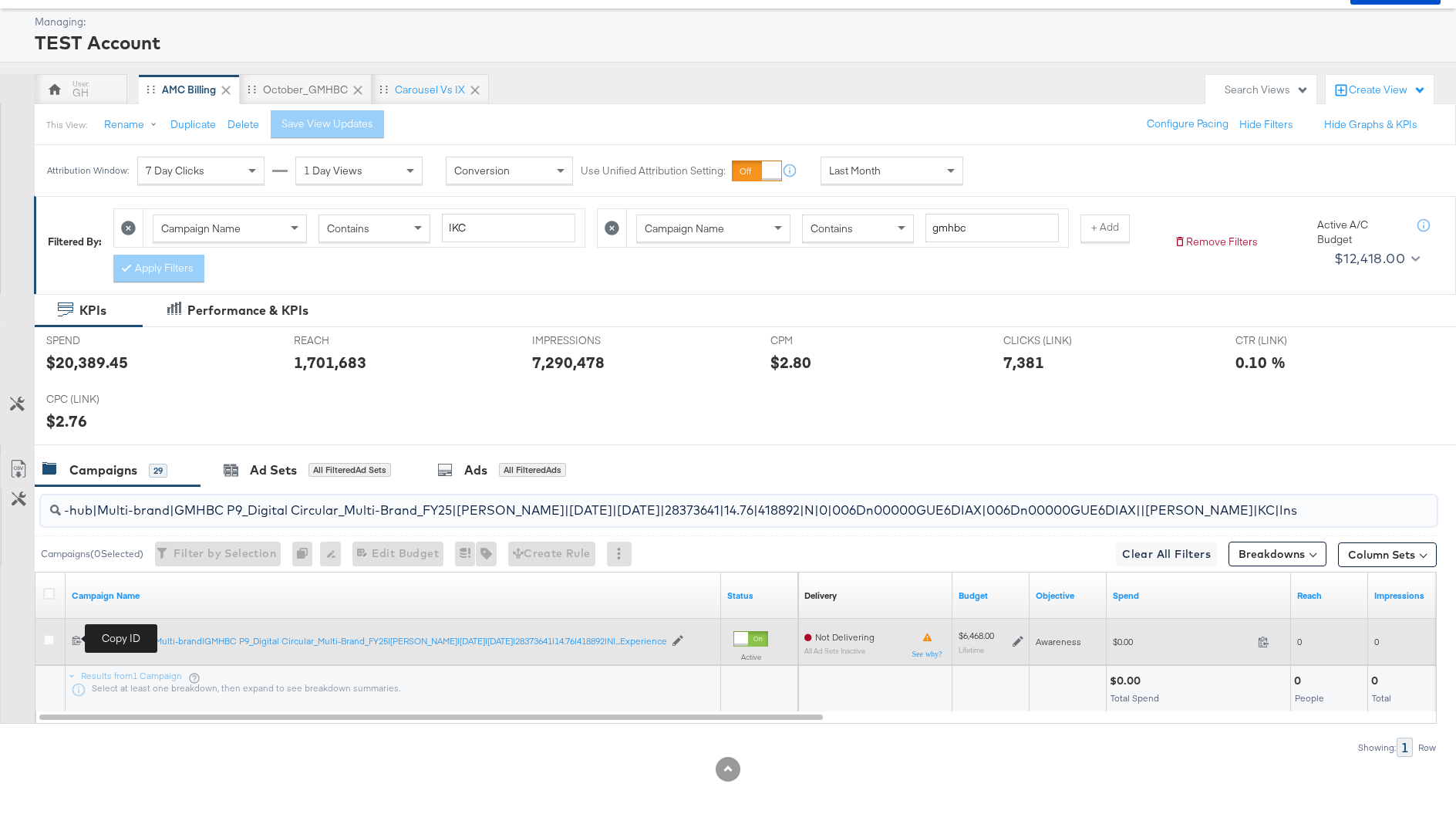
type input "co-branded-hub|Multi-brand|GMHBC P9_Digital Circular_Multi-Brand_FY25|SAL|10/08…"
click at [78, 637] on icon at bounding box center [77, 640] width 10 height 10
click at [748, 632] on div at bounding box center [741, 639] width 14 height 14
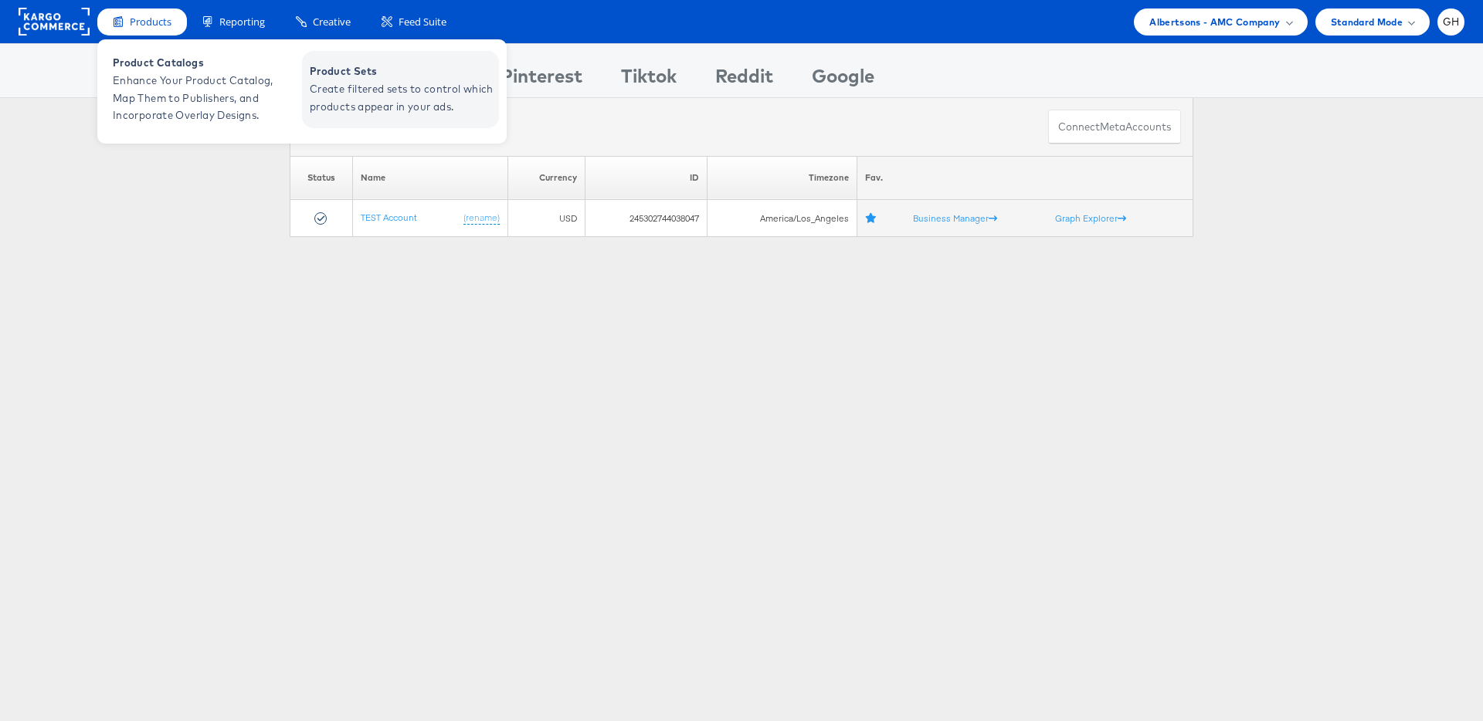
click at [364, 115] on span "Create filtered sets to control which products appear in your ads." at bounding box center [402, 98] width 185 height 36
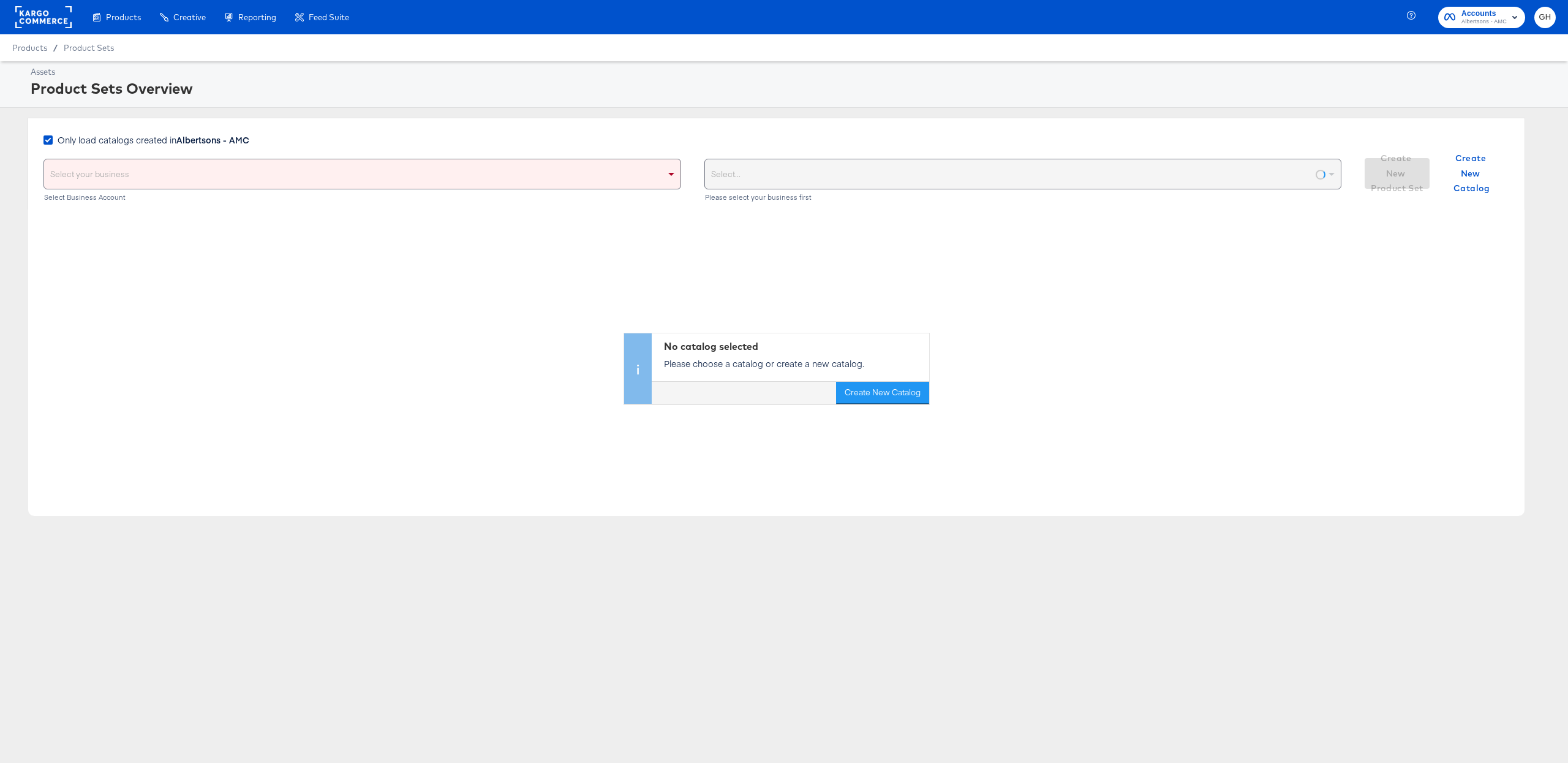
click at [187, 136] on strong "Albertsons - AMC" at bounding box center [213, 139] width 73 height 12
click at [0, 0] on input "Only load catalogs created in Albertsons - AMC" at bounding box center [0, 0] width 0 height 0
click at [188, 165] on div "Select your business" at bounding box center [362, 174] width 636 height 29
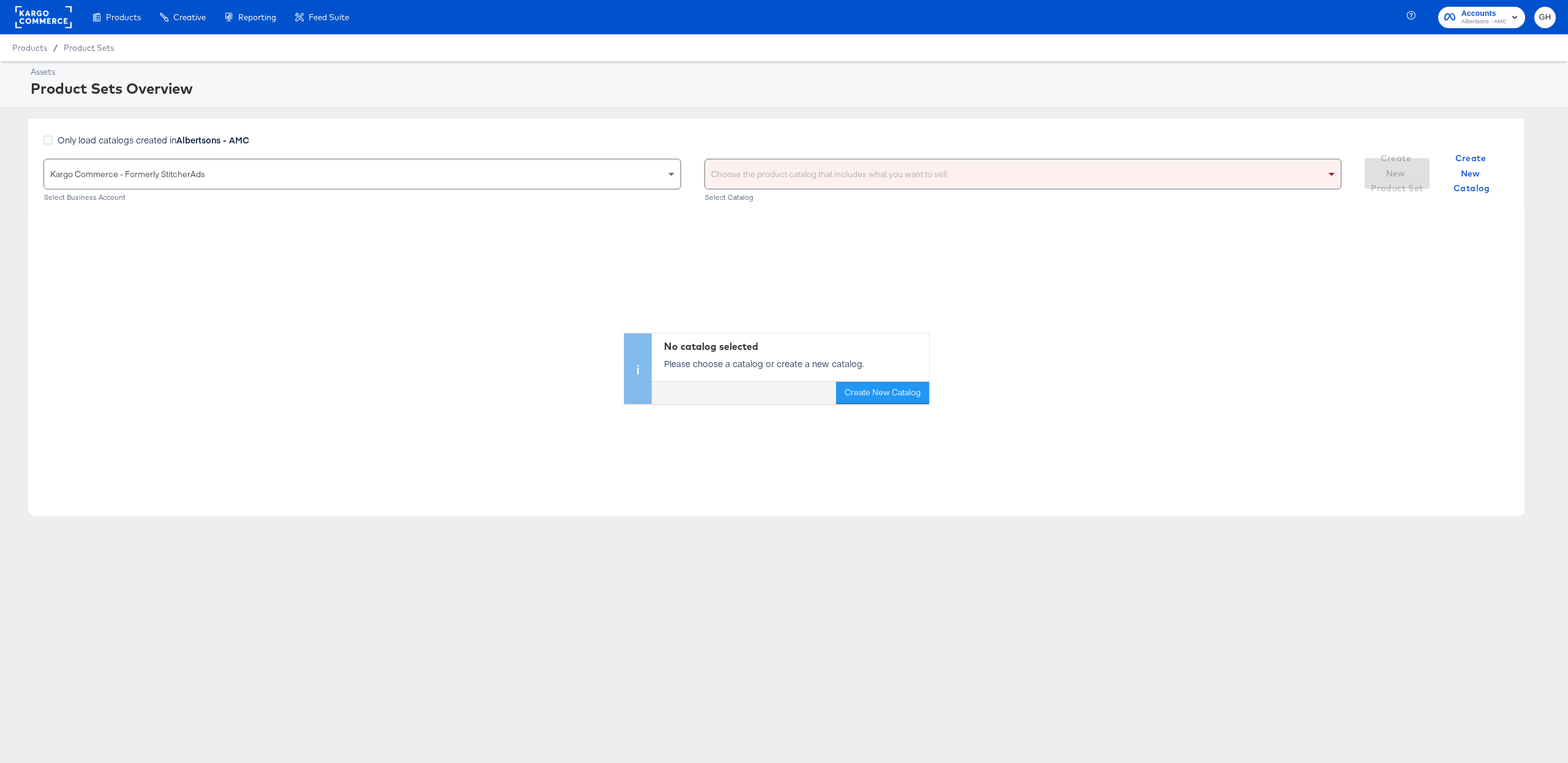
click at [803, 180] on div "Choose the product catalog that includes what you want to sell" at bounding box center [1023, 174] width 636 height 29
type input "amc"
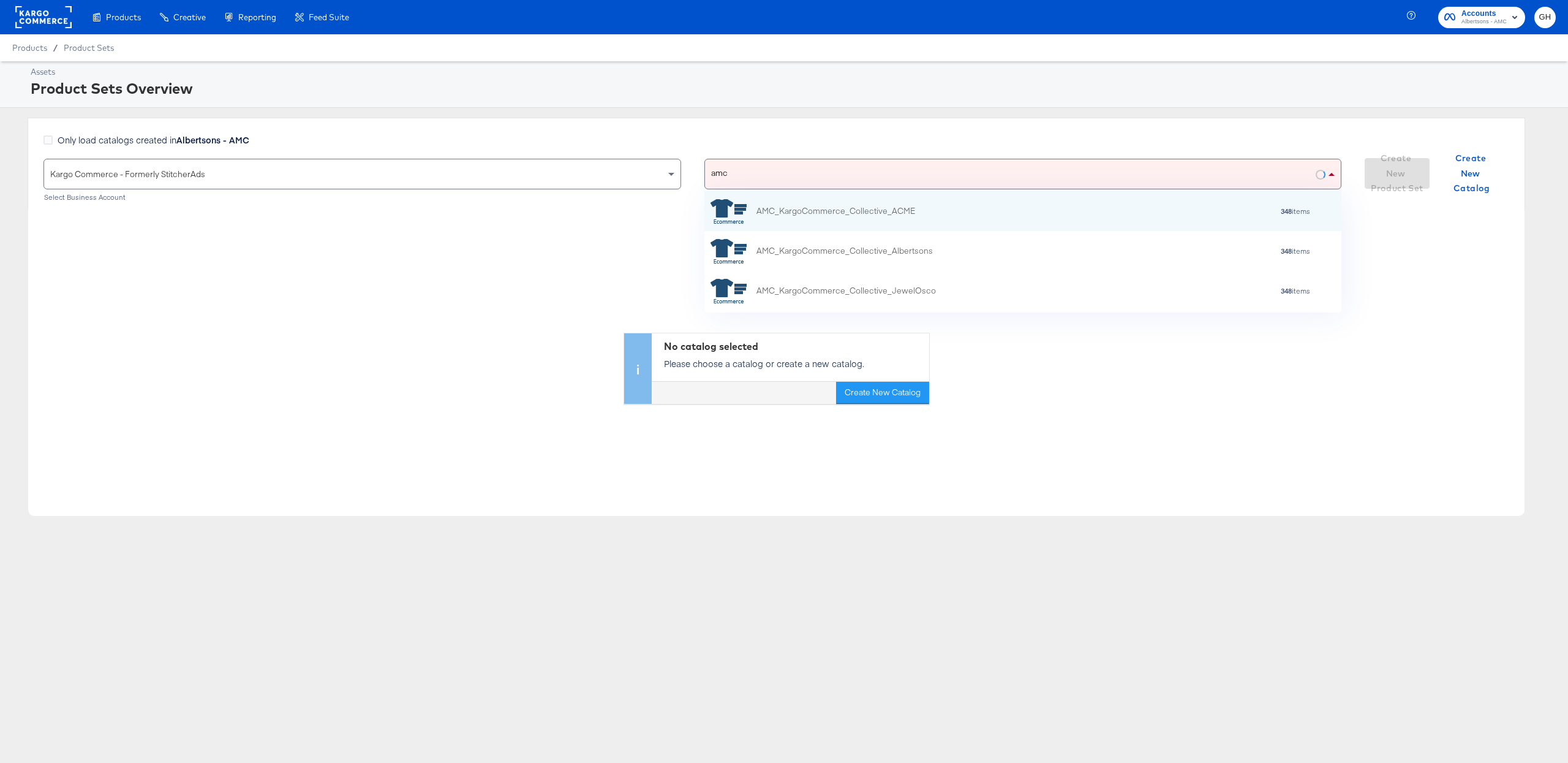
scroll to position [121, 637]
click at [912, 223] on div "AMC_KargoCommerce_Collective_ACME 348 items" at bounding box center [1022, 210] width 622 height 25
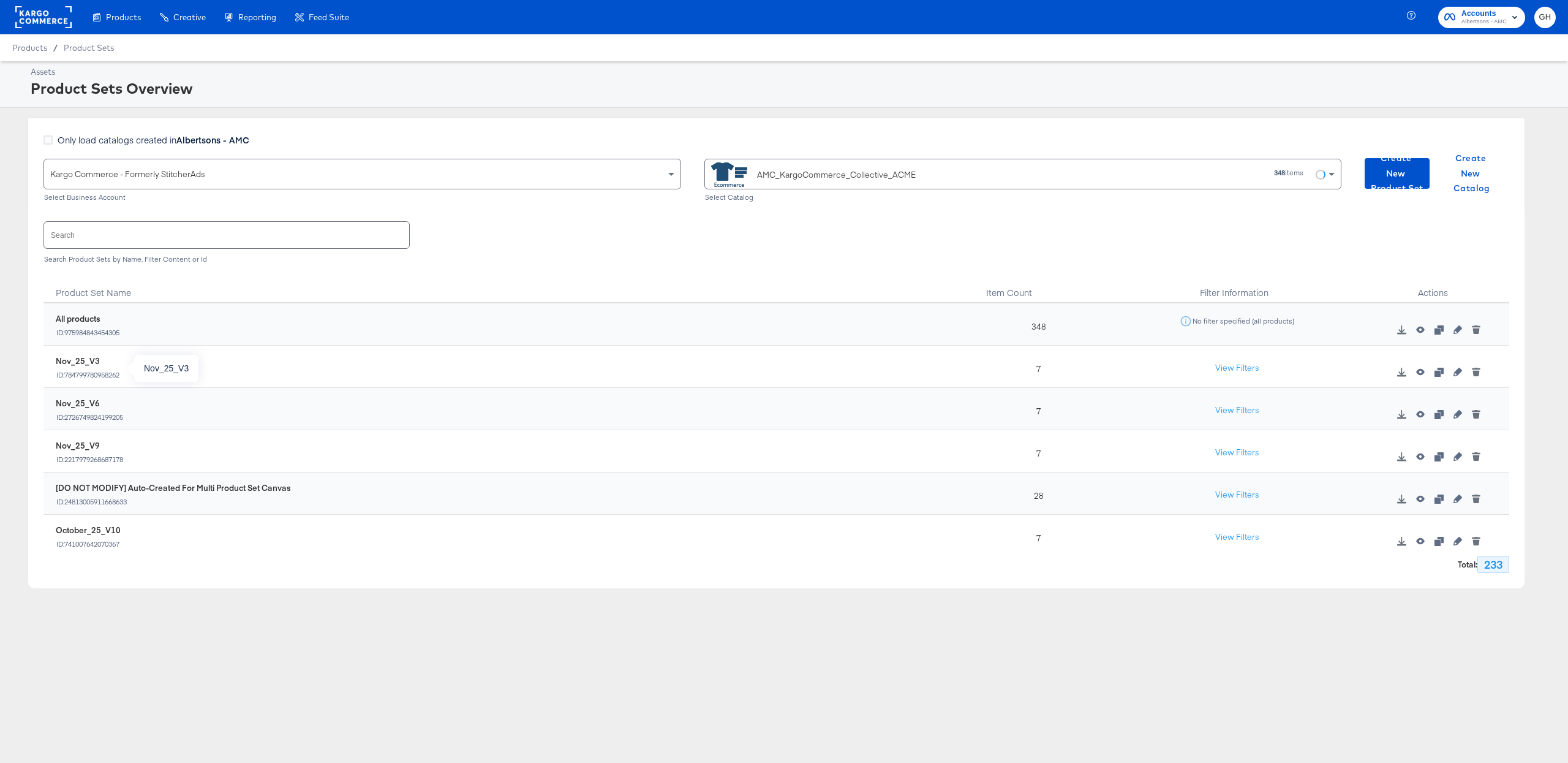
click at [86, 362] on div "Nov_25_V3" at bounding box center [87, 361] width 64 height 12
copy div "Nov_25_V3"
